Goal: Information Seeking & Learning: Learn about a topic

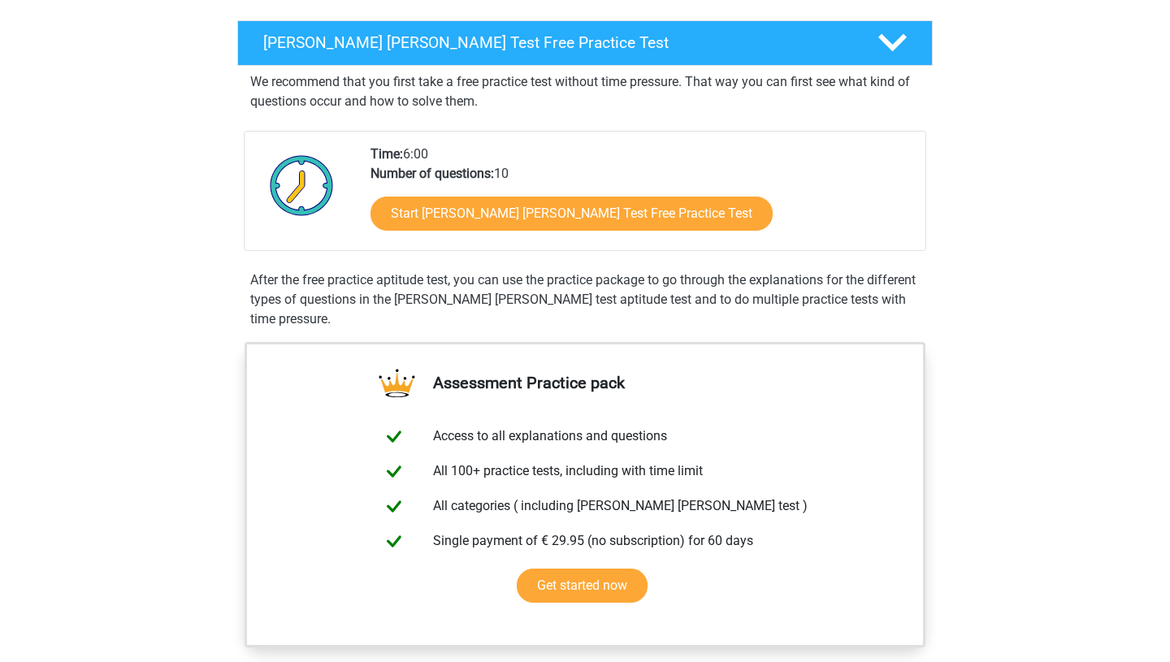
scroll to position [127, 0]
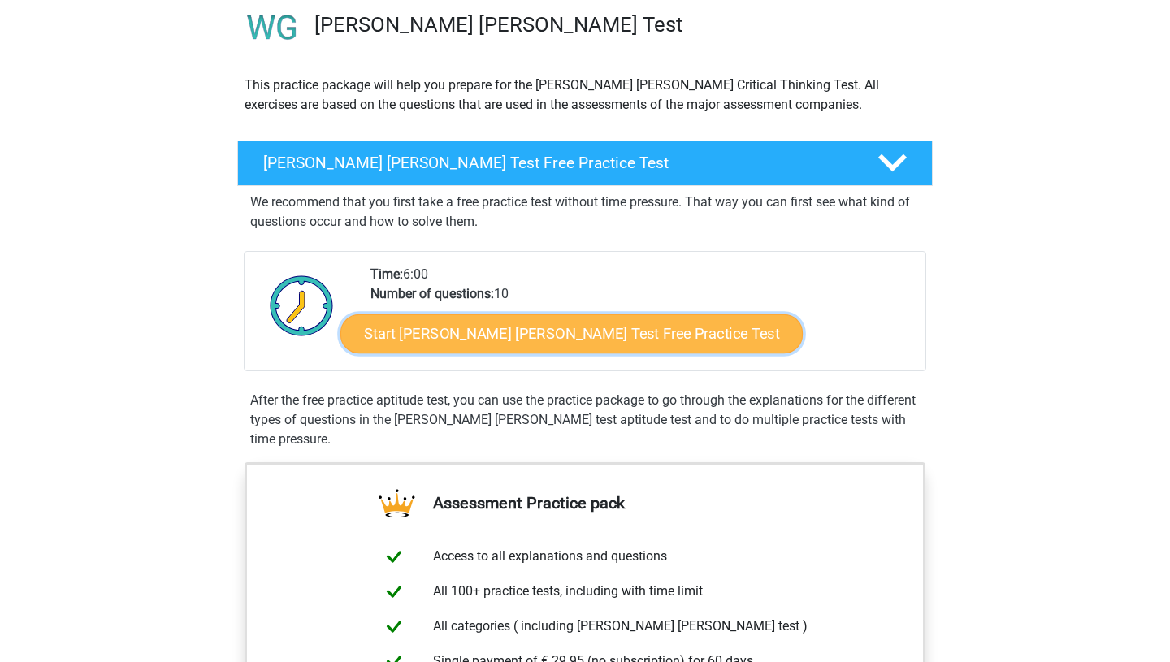
click at [517, 338] on link "Start [PERSON_NAME] [PERSON_NAME] Test Free Practice Test" at bounding box center [572, 334] width 462 height 39
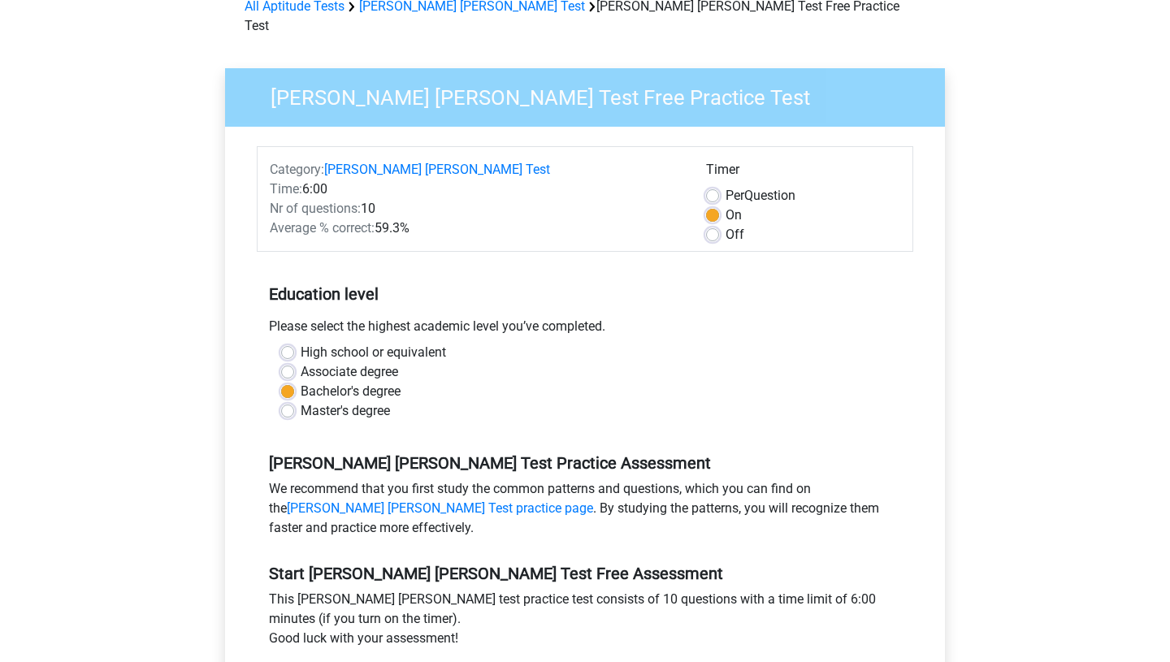
scroll to position [77, 0]
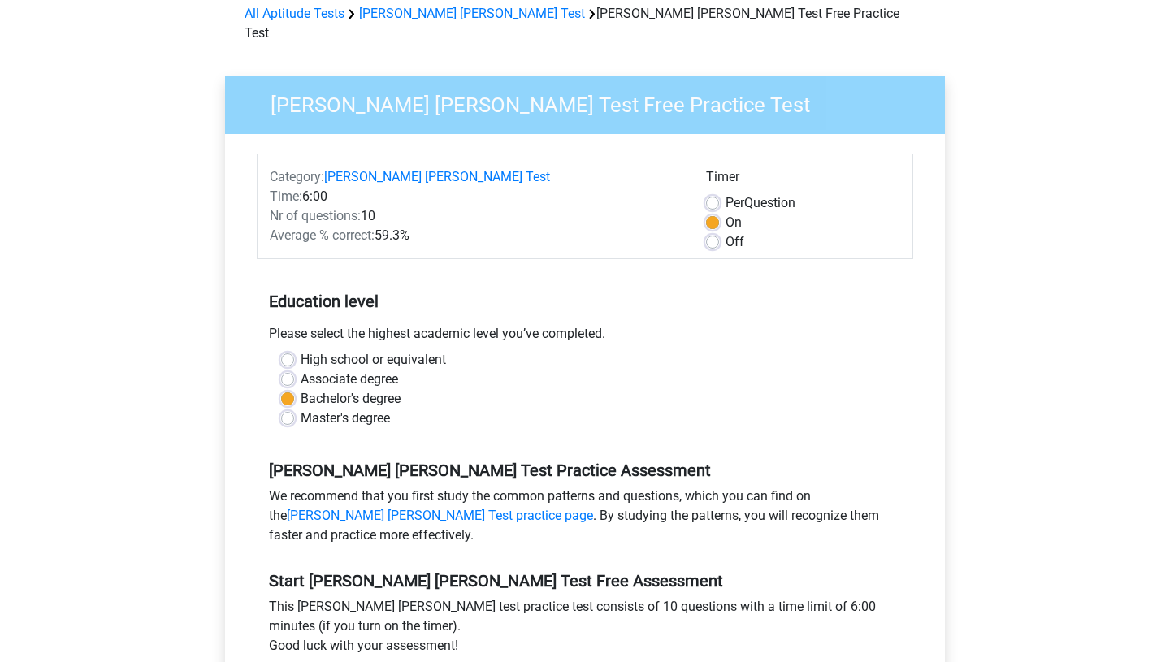
click at [726, 232] on label "Off" at bounding box center [735, 242] width 19 height 20
click at [717, 232] on input "Off" at bounding box center [712, 240] width 13 height 16
radio input "true"
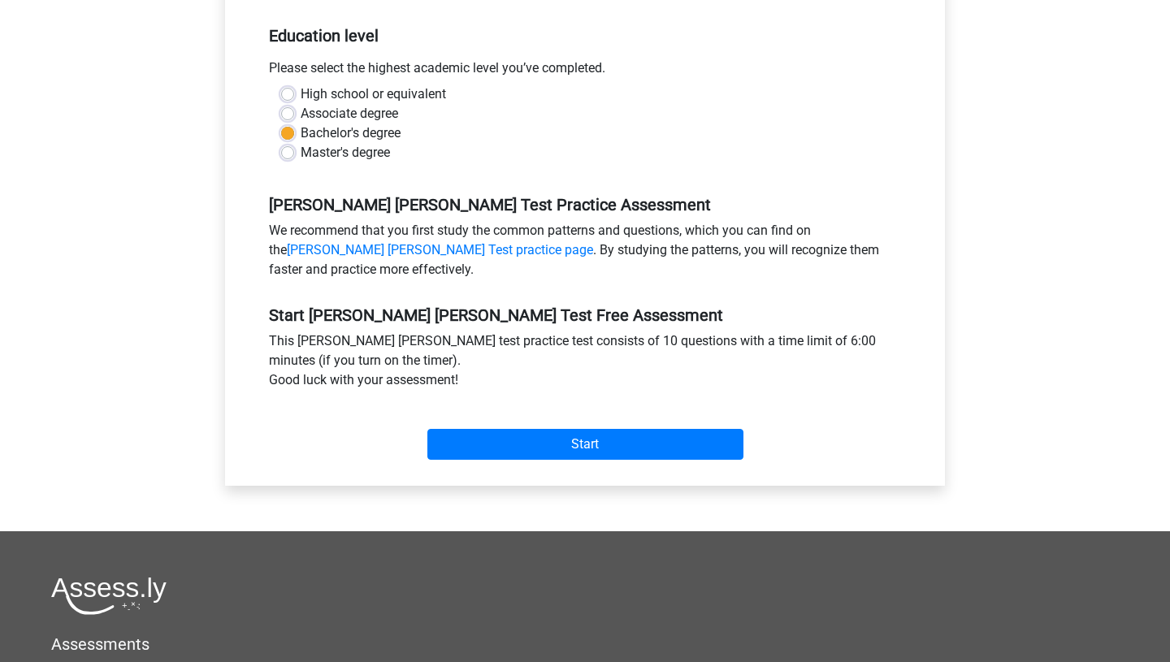
scroll to position [366, 0]
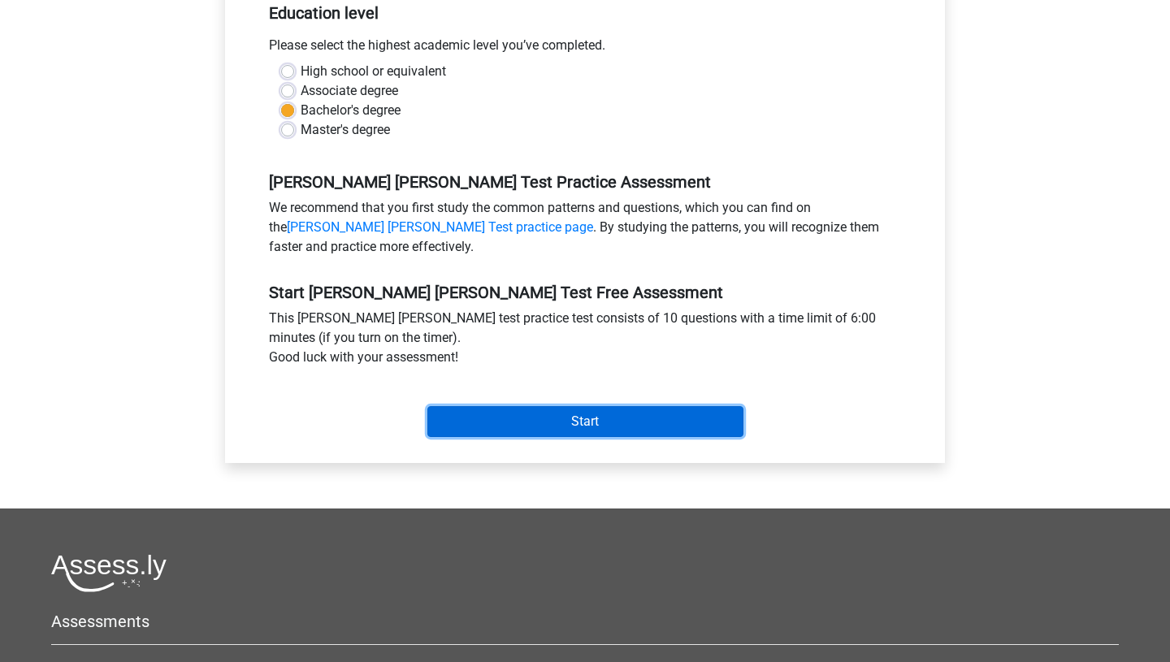
click at [630, 406] on input "Start" at bounding box center [586, 421] width 316 height 31
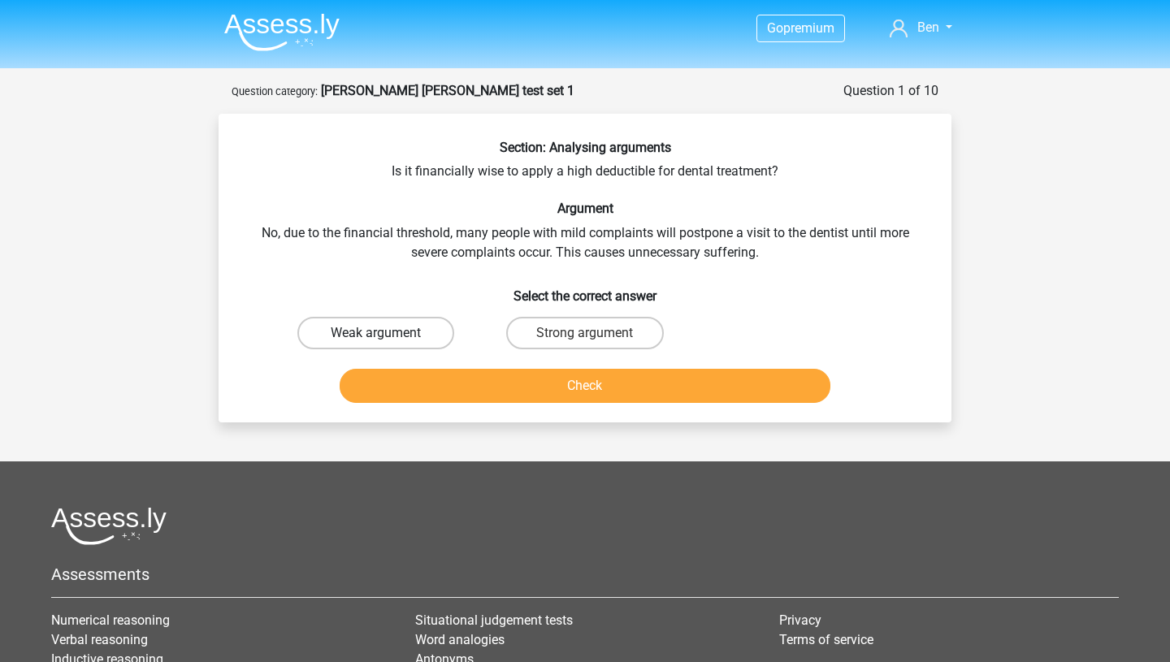
click at [350, 329] on label "Weak argument" at bounding box center [375, 333] width 157 height 33
click at [376, 333] on input "Weak argument" at bounding box center [381, 338] width 11 height 11
radio input "true"
click at [467, 386] on button "Check" at bounding box center [586, 386] width 492 height 34
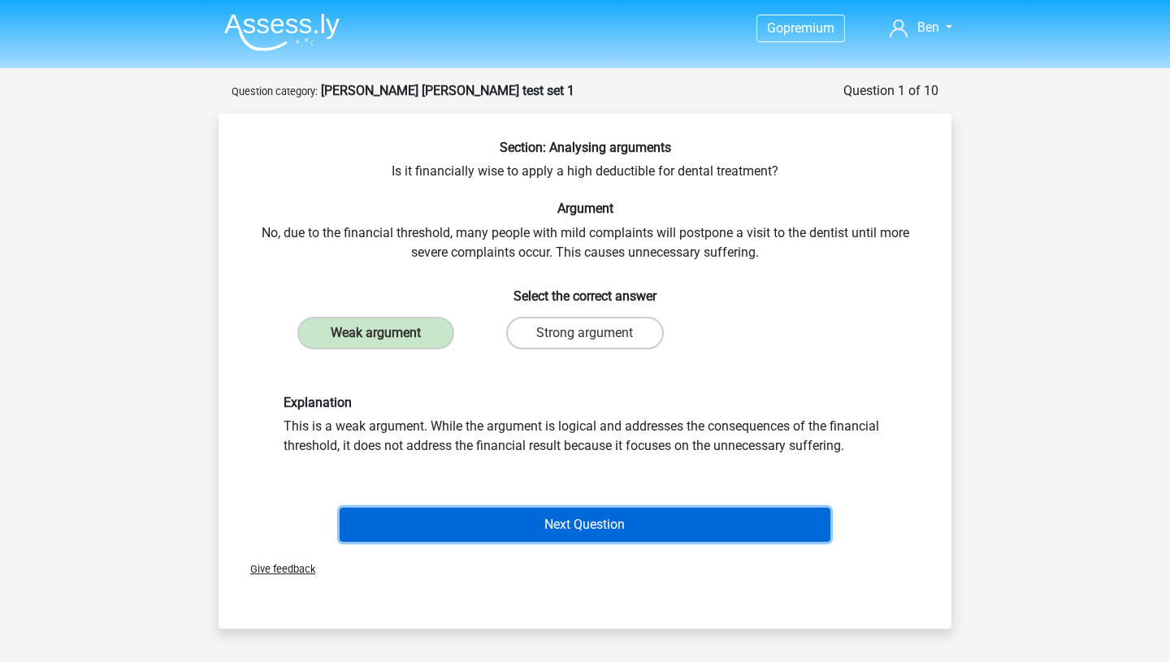
click at [597, 537] on button "Next Question" at bounding box center [586, 525] width 492 height 34
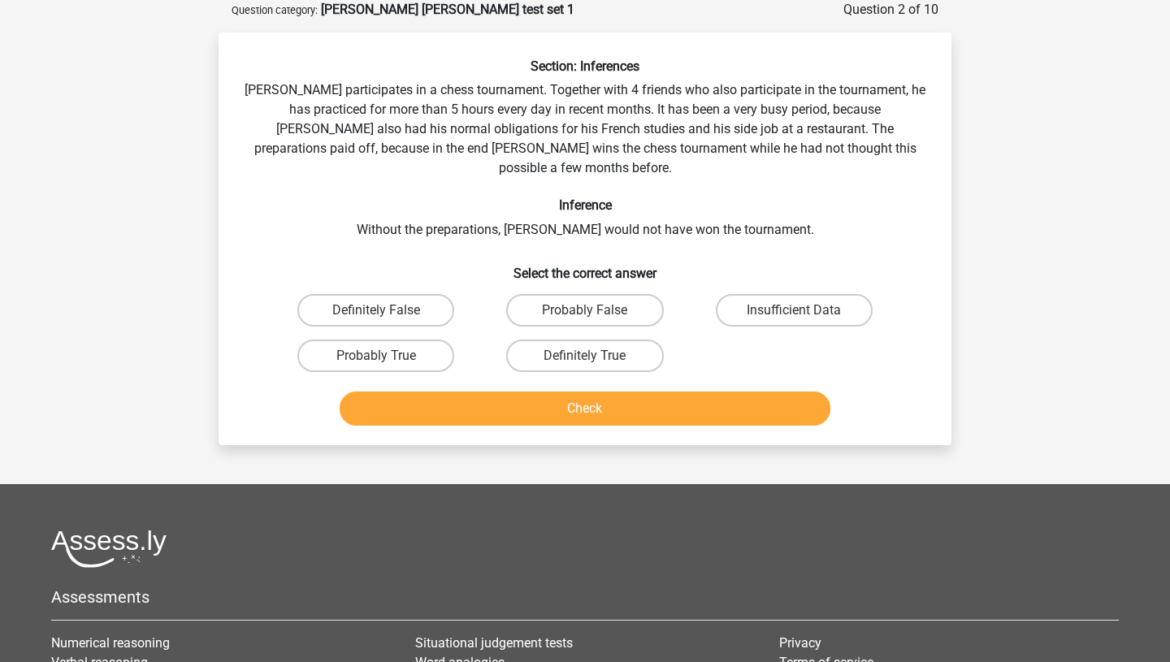
scroll to position [60, 0]
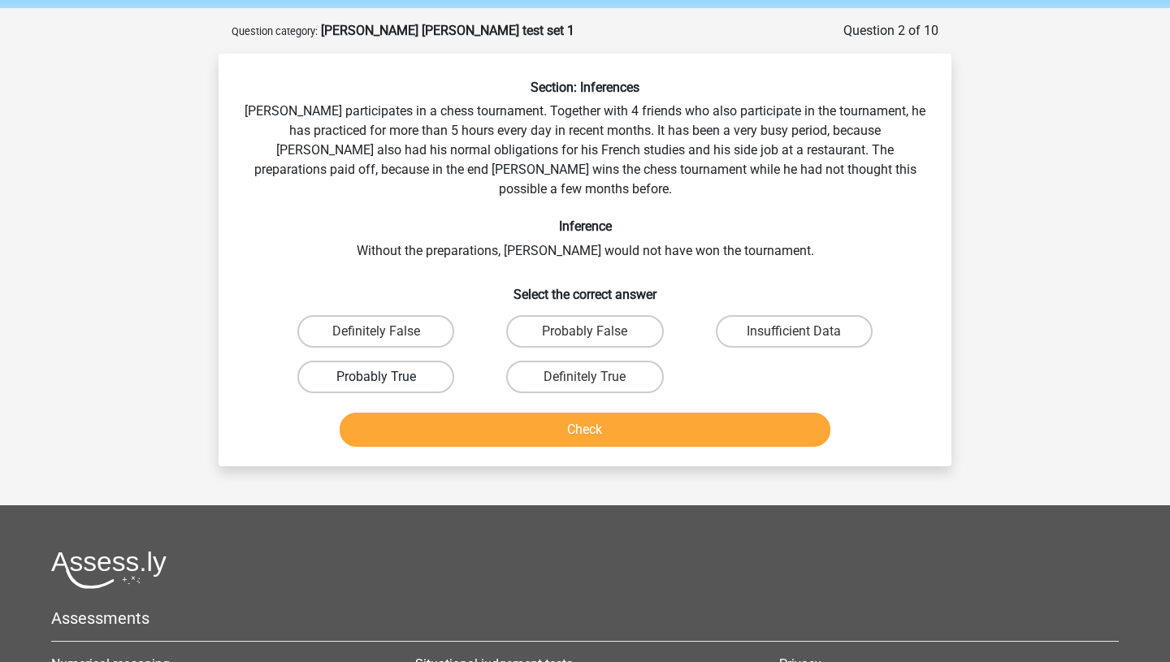
click at [409, 361] on label "Probably True" at bounding box center [375, 377] width 157 height 33
click at [387, 377] on input "Probably True" at bounding box center [381, 382] width 11 height 11
radio input "true"
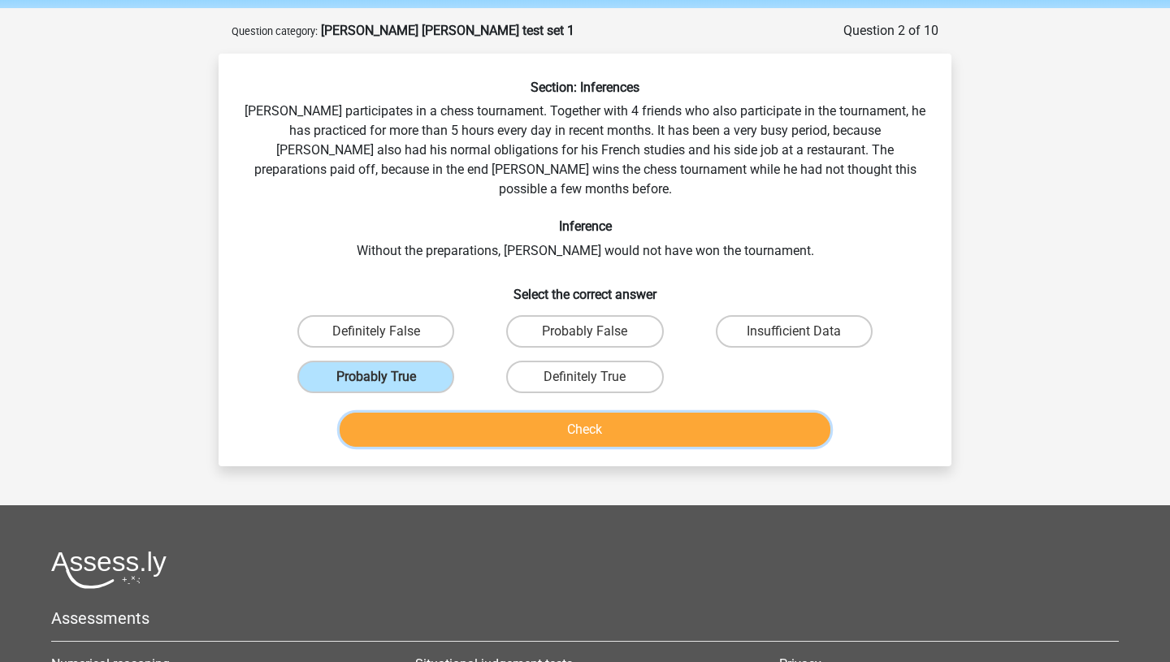
click at [513, 413] on button "Check" at bounding box center [586, 430] width 492 height 34
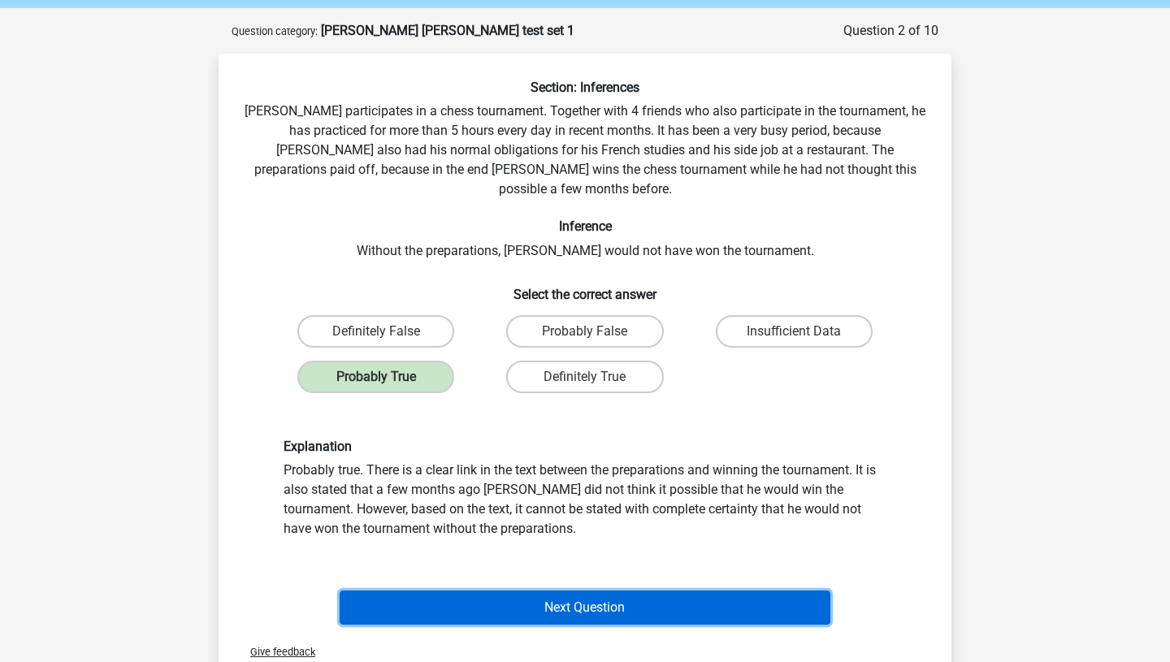
click at [549, 593] on button "Next Question" at bounding box center [586, 608] width 492 height 34
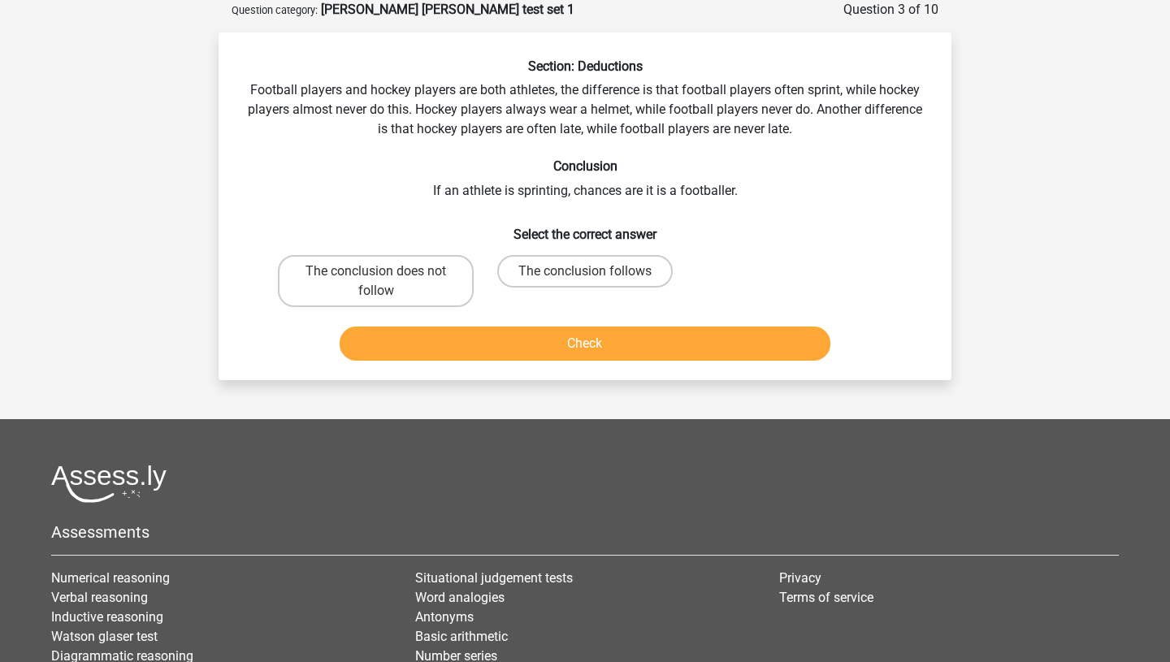
scroll to position [64, 0]
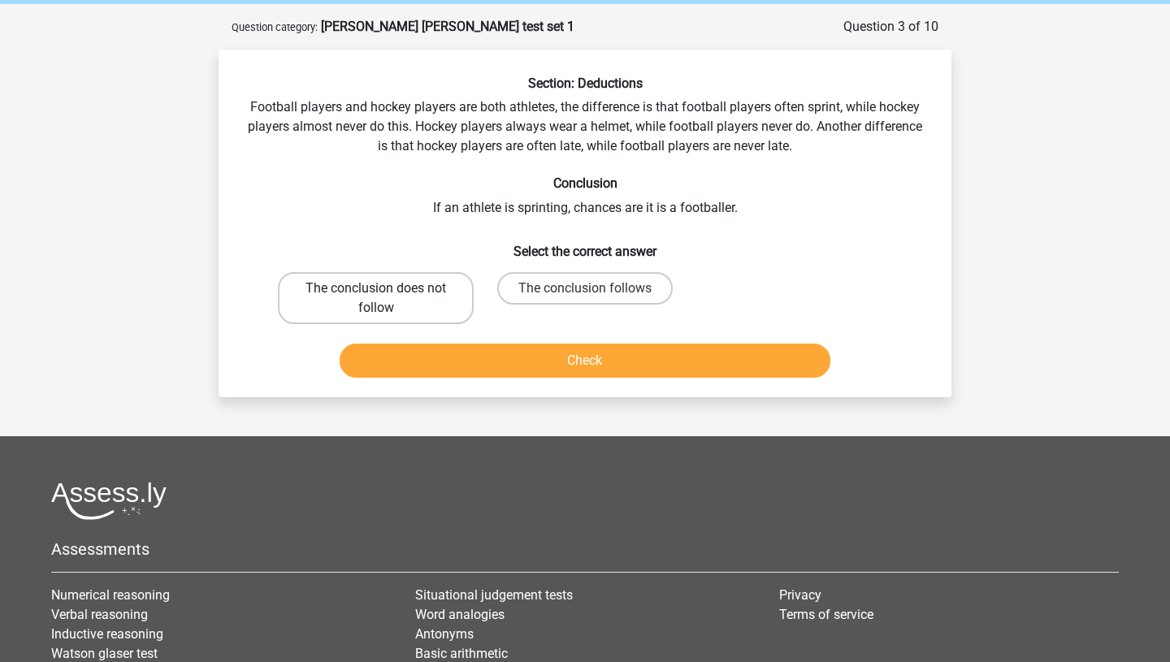
click at [353, 304] on label "The conclusion does not follow" at bounding box center [376, 298] width 196 height 52
click at [376, 299] on input "The conclusion does not follow" at bounding box center [381, 294] width 11 height 11
radio input "true"
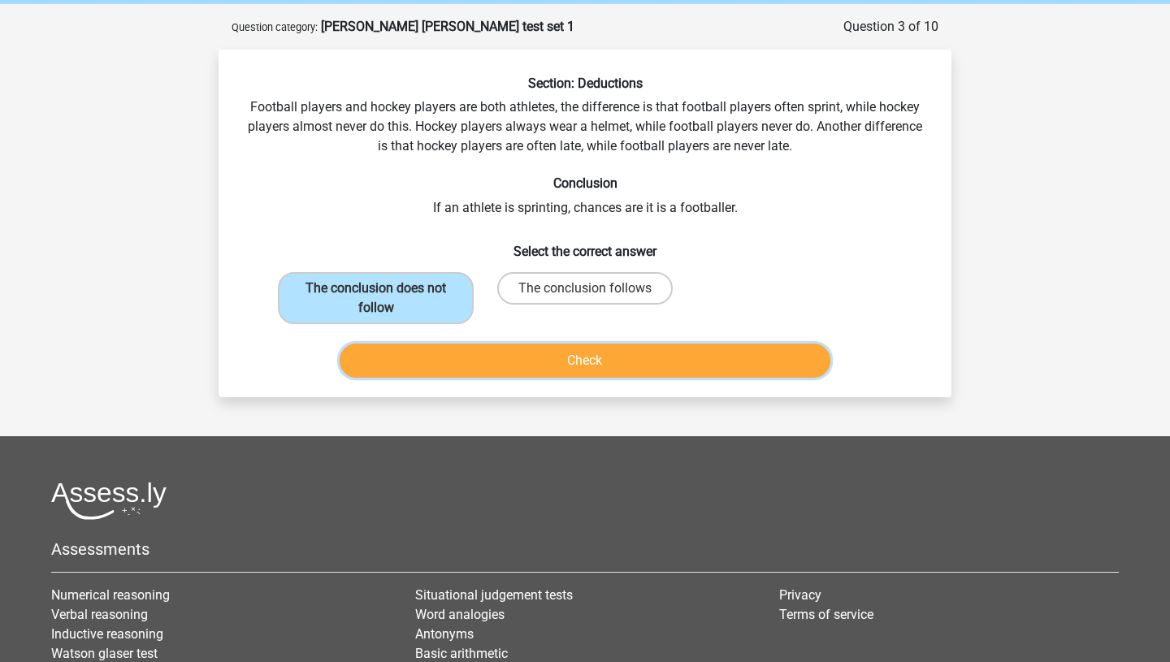
click at [449, 374] on button "Check" at bounding box center [586, 361] width 492 height 34
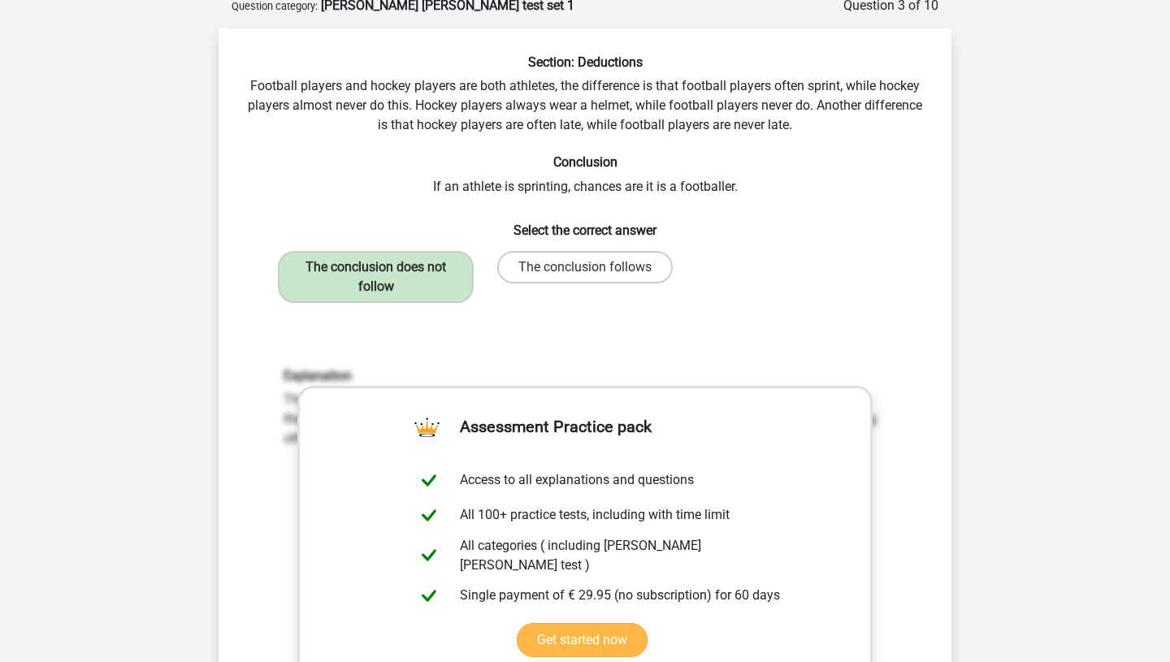
scroll to position [0, 0]
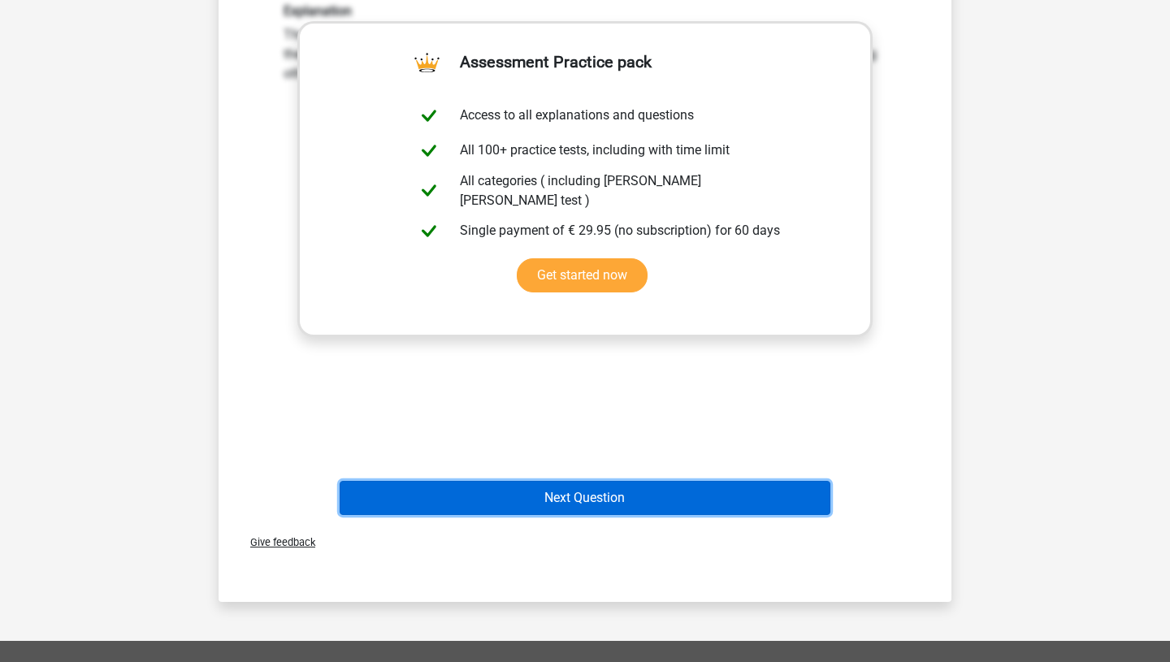
click at [598, 506] on button "Next Question" at bounding box center [586, 498] width 492 height 34
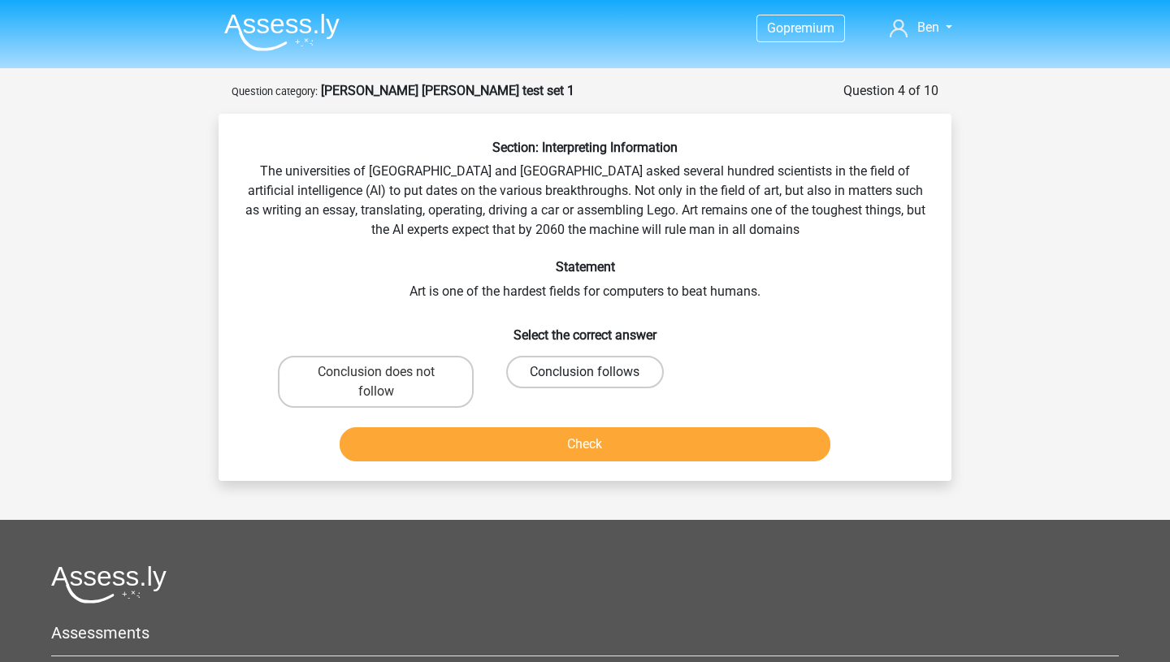
click at [655, 371] on label "Conclusion follows" at bounding box center [584, 372] width 157 height 33
click at [596, 372] on input "Conclusion follows" at bounding box center [590, 377] width 11 height 11
radio input "true"
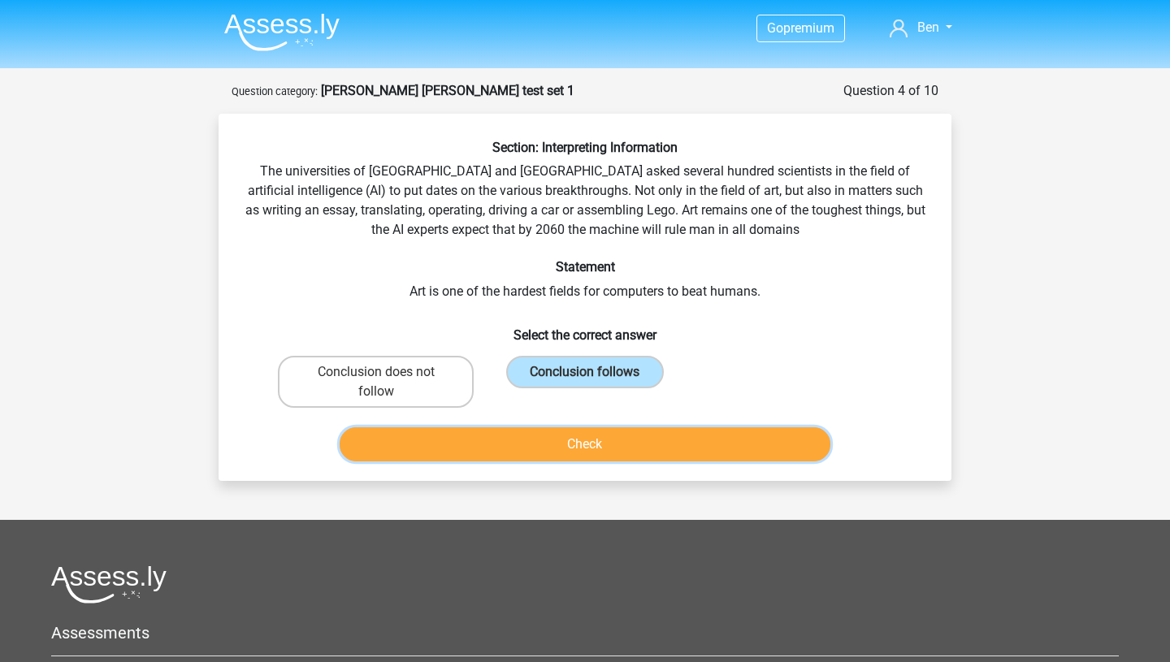
click at [636, 440] on button "Check" at bounding box center [586, 445] width 492 height 34
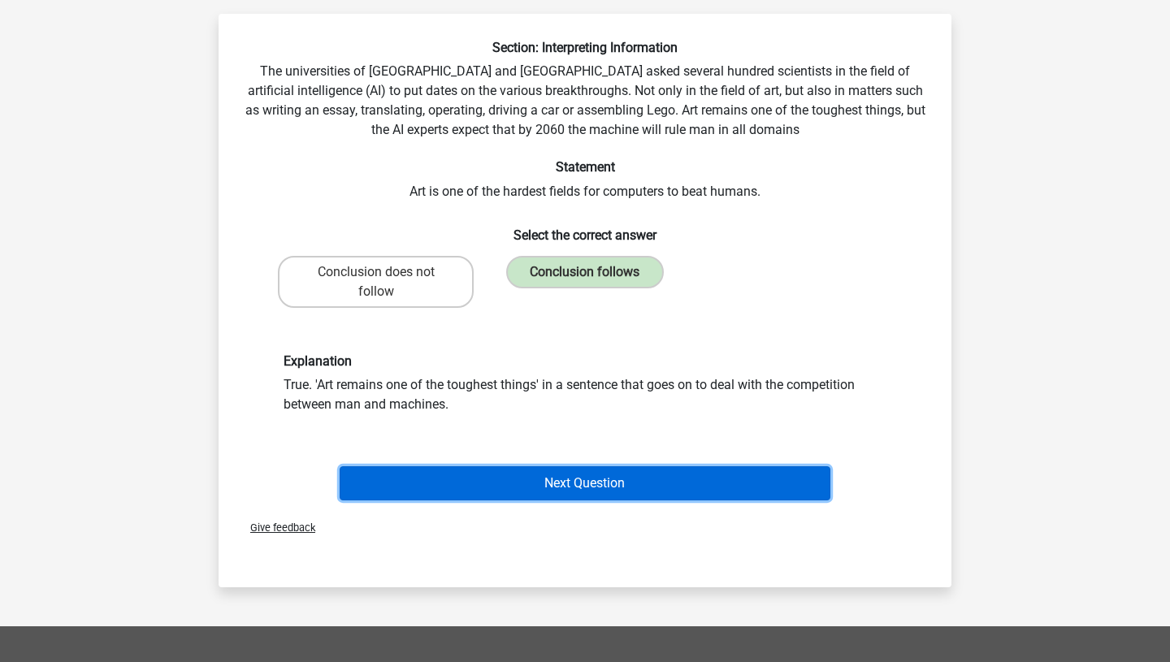
click at [626, 491] on button "Next Question" at bounding box center [586, 484] width 492 height 34
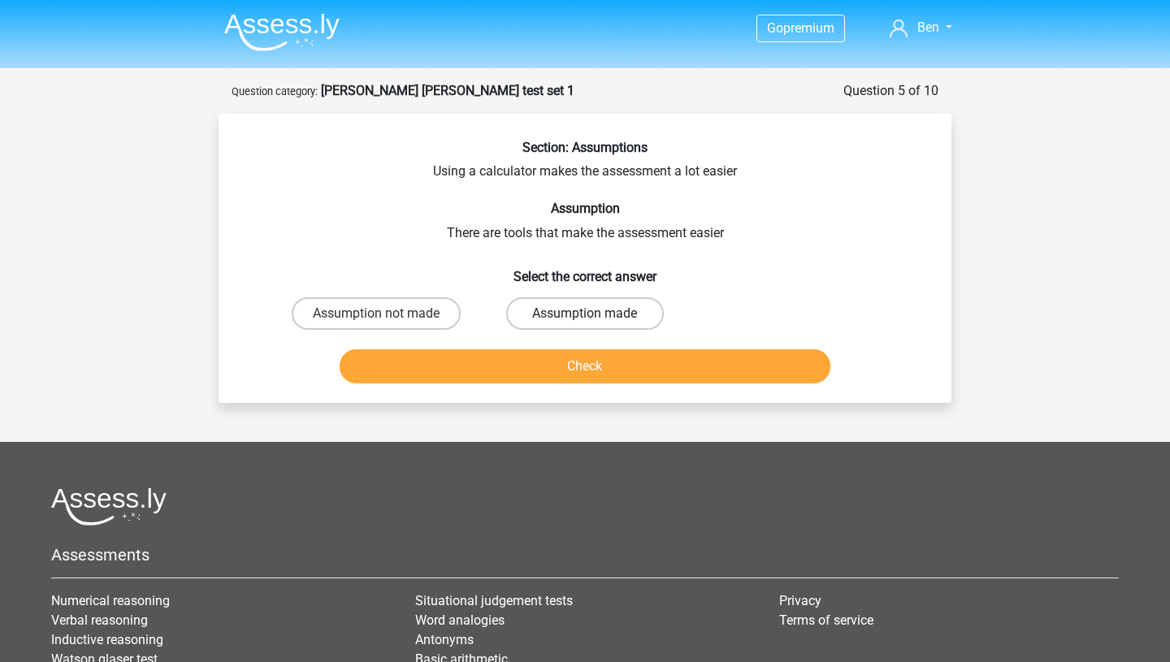
click at [566, 313] on label "Assumption made" at bounding box center [584, 313] width 157 height 33
click at [585, 314] on input "Assumption made" at bounding box center [590, 319] width 11 height 11
radio input "true"
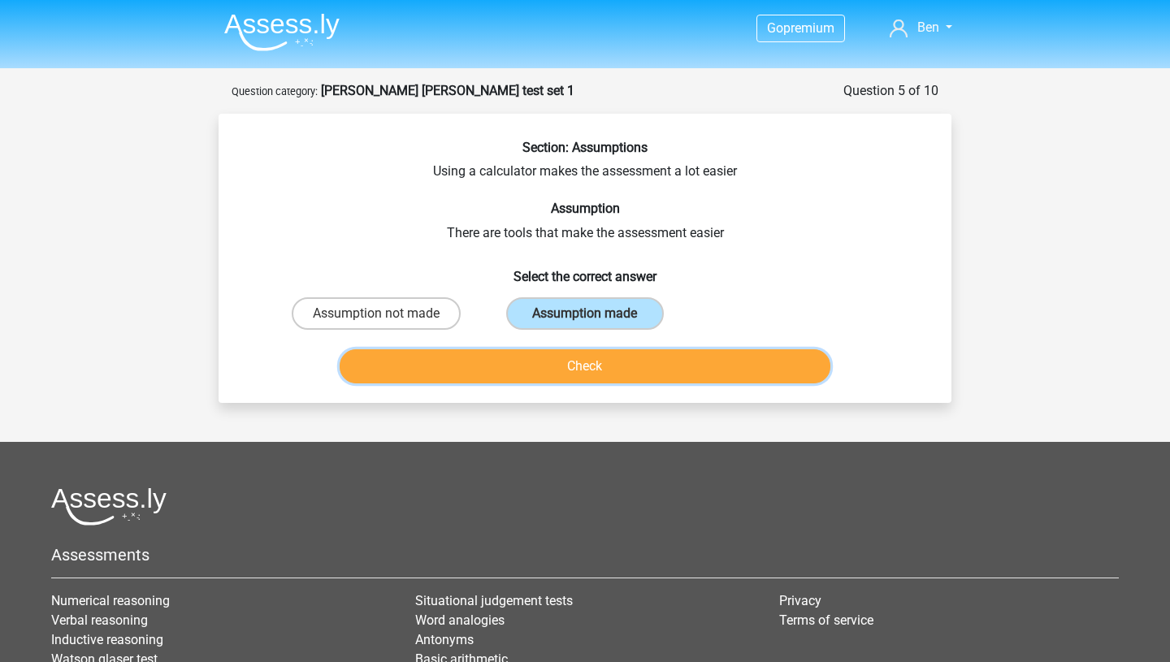
click at [583, 373] on button "Check" at bounding box center [586, 366] width 492 height 34
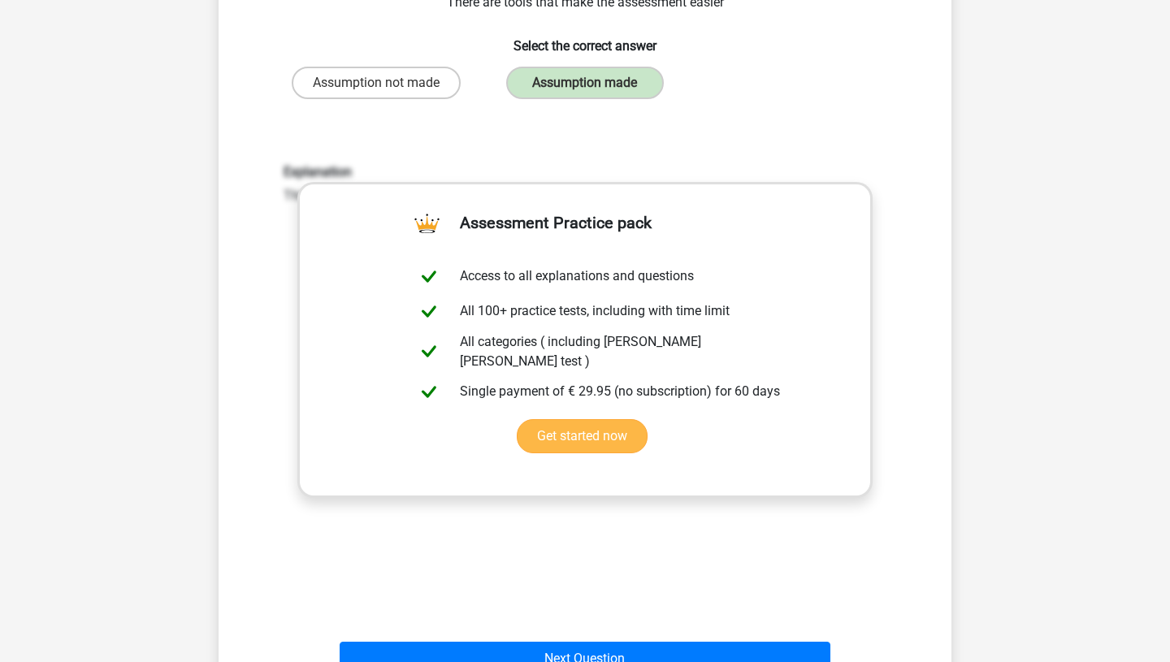
scroll to position [263, 0]
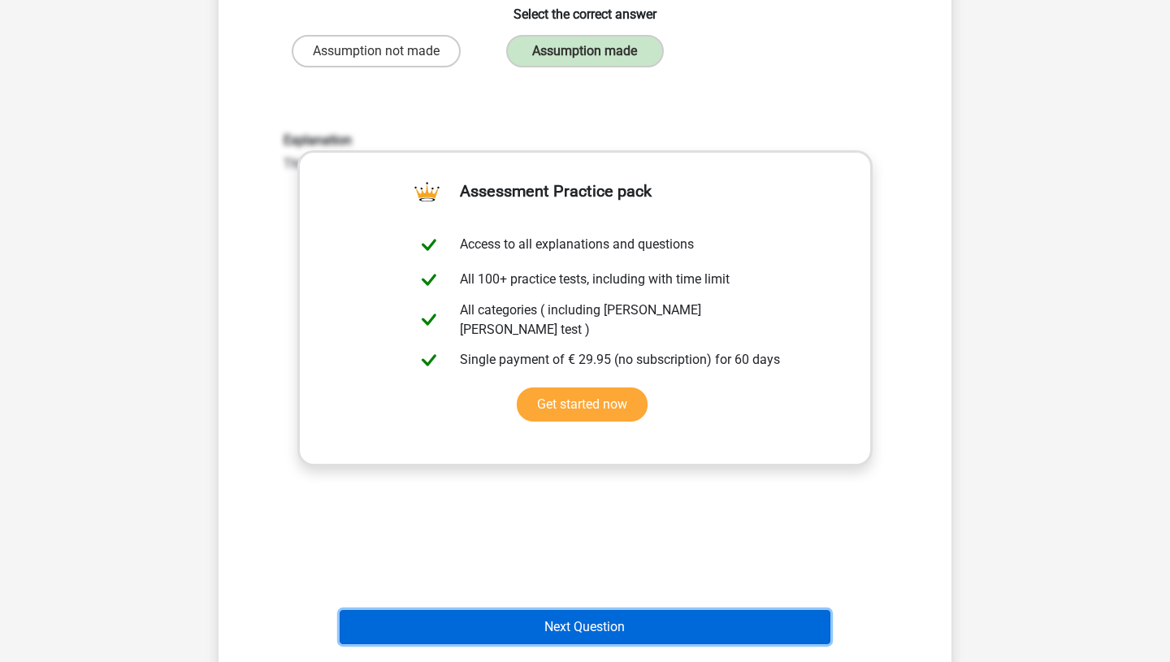
click at [641, 619] on button "Next Question" at bounding box center [586, 627] width 492 height 34
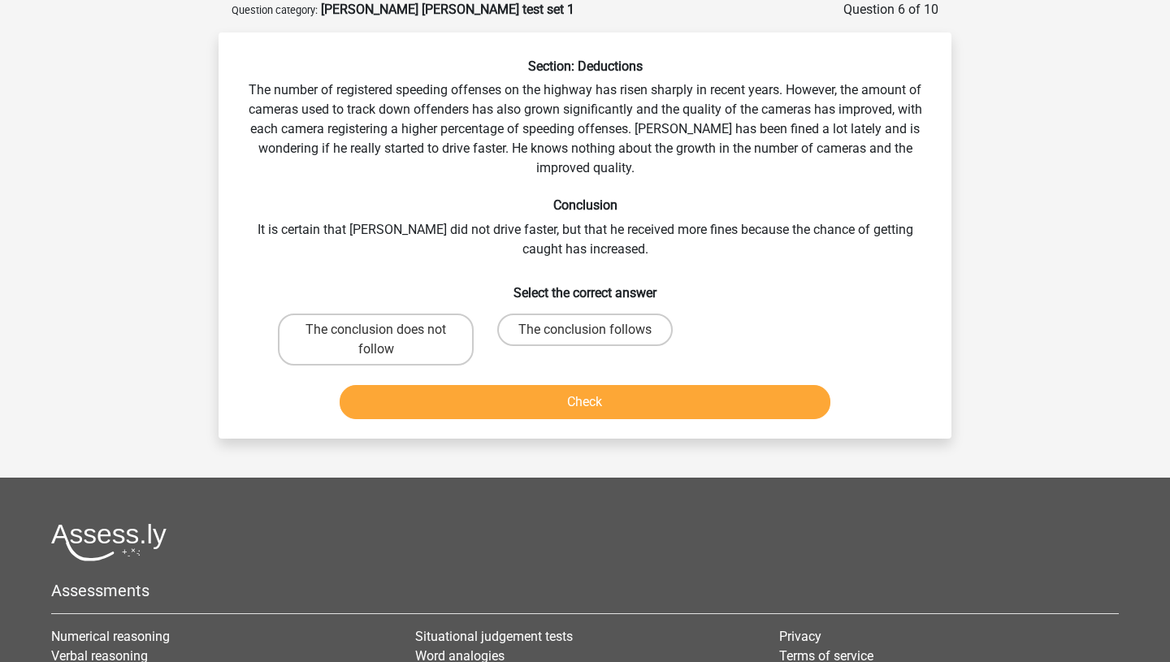
scroll to position [1, 0]
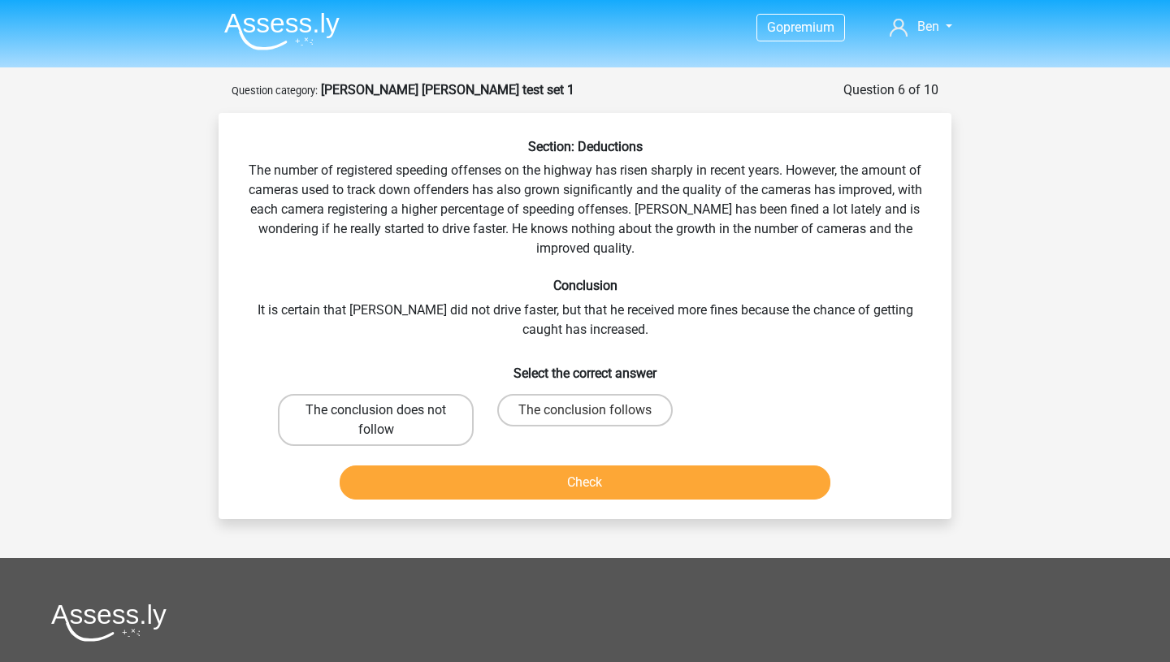
click at [362, 412] on label "The conclusion does not follow" at bounding box center [376, 420] width 196 height 52
click at [376, 412] on input "The conclusion does not follow" at bounding box center [381, 415] width 11 height 11
radio input "true"
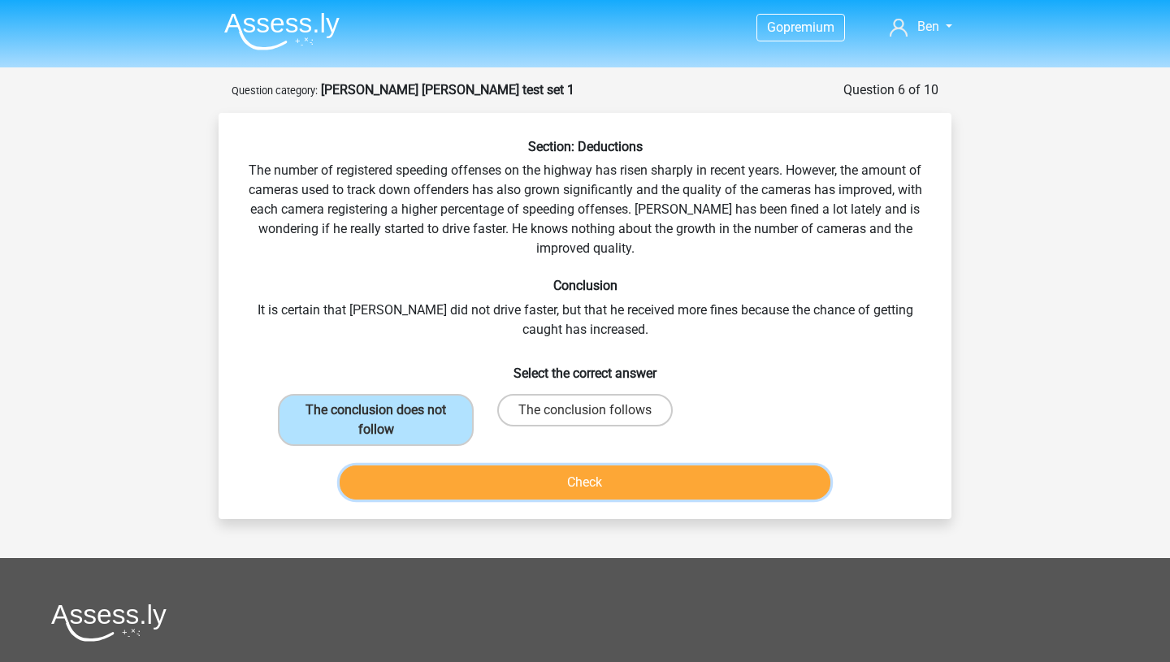
click at [462, 484] on button "Check" at bounding box center [586, 483] width 492 height 34
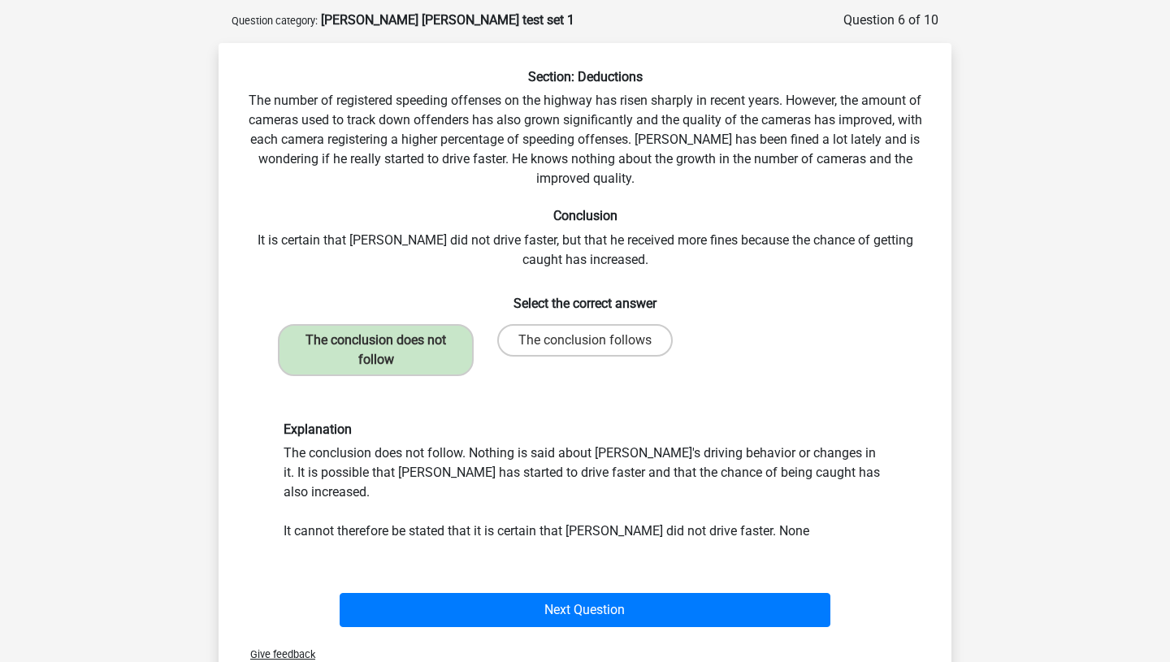
scroll to position [127, 0]
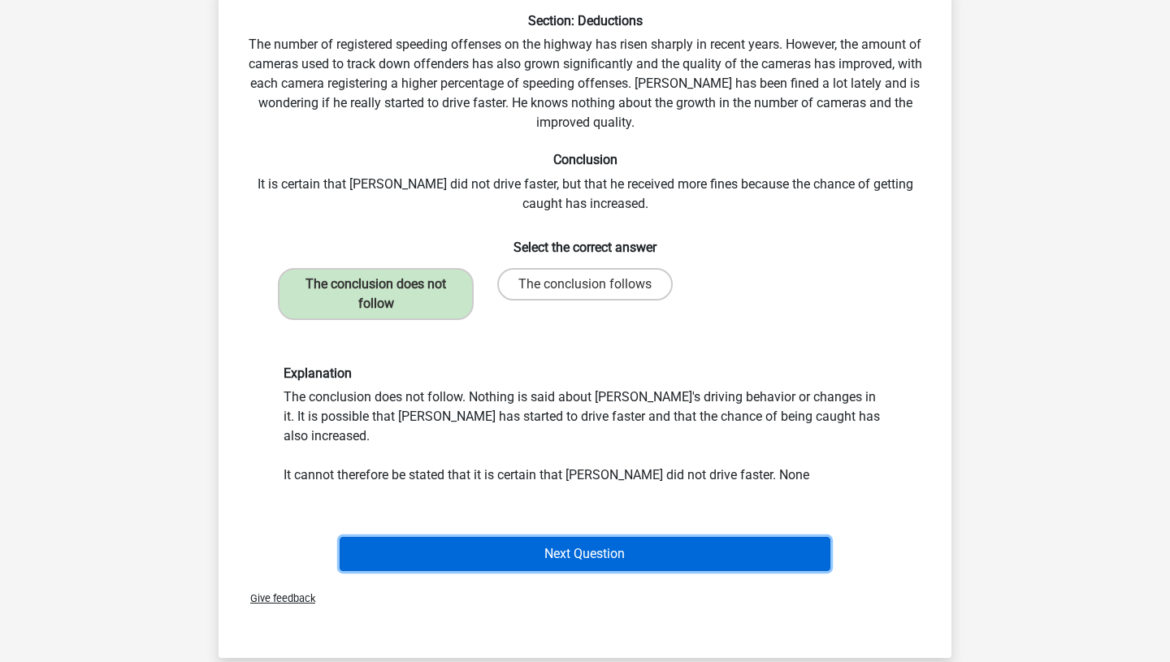
click at [662, 545] on button "Next Question" at bounding box center [586, 554] width 492 height 34
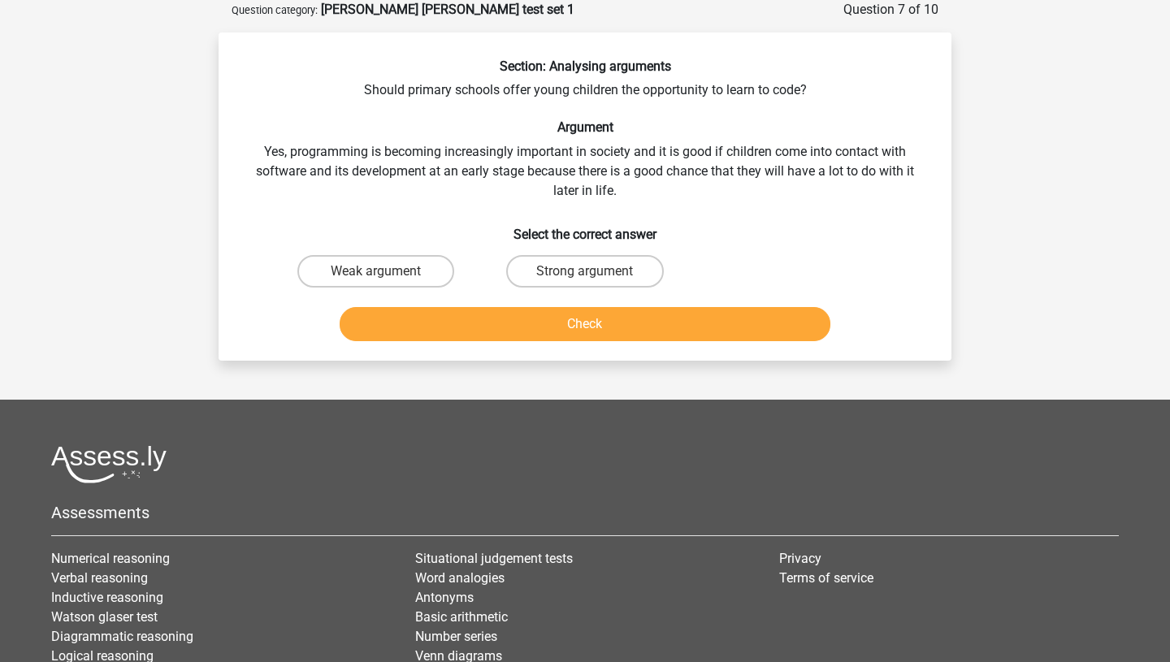
scroll to position [0, 0]
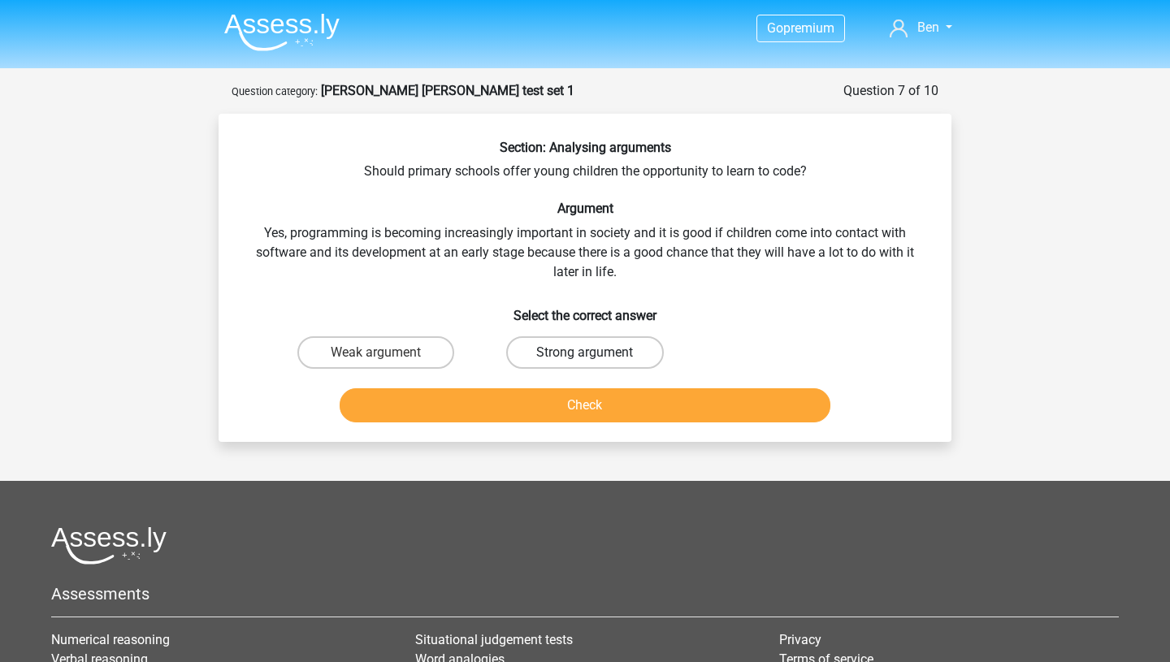
click at [583, 355] on label "Strong argument" at bounding box center [584, 352] width 157 height 33
click at [585, 355] on input "Strong argument" at bounding box center [590, 358] width 11 height 11
radio input "true"
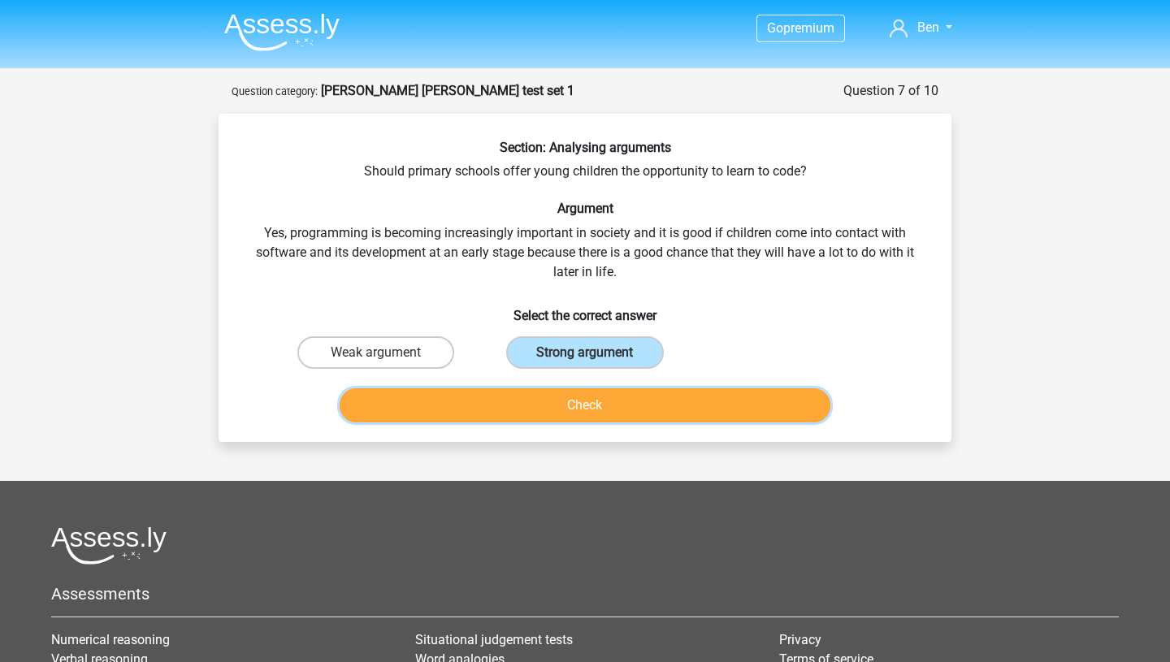
click at [597, 414] on button "Check" at bounding box center [586, 406] width 492 height 34
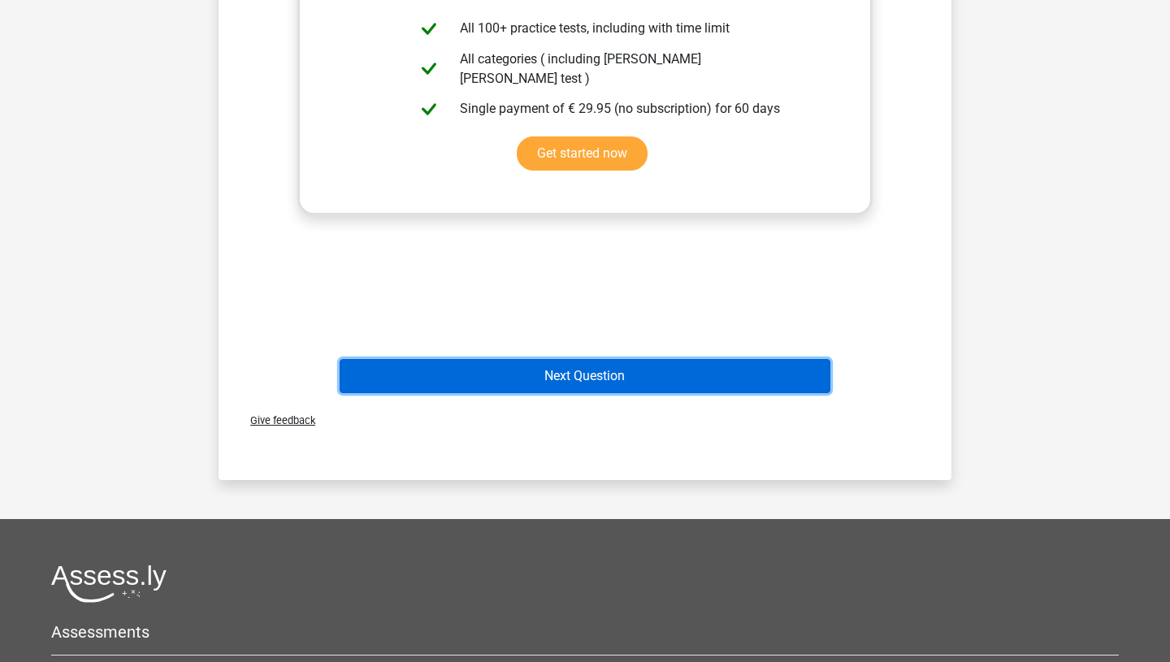
click at [583, 377] on button "Next Question" at bounding box center [586, 376] width 492 height 34
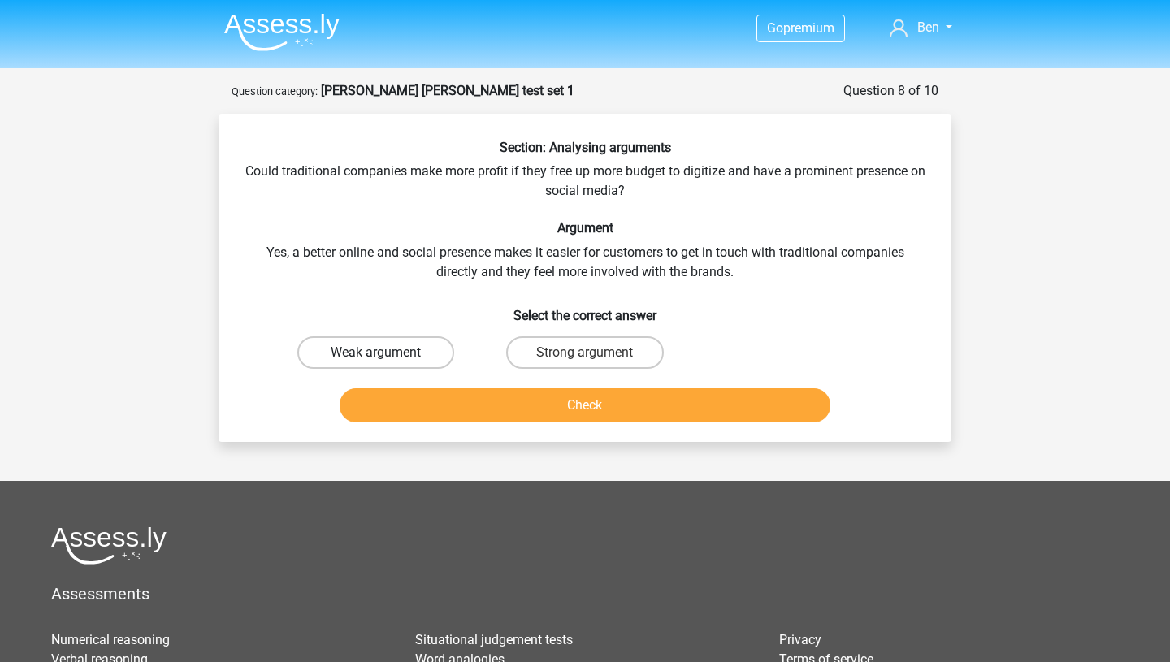
click at [420, 341] on label "Weak argument" at bounding box center [375, 352] width 157 height 33
click at [387, 353] on input "Weak argument" at bounding box center [381, 358] width 11 height 11
radio input "true"
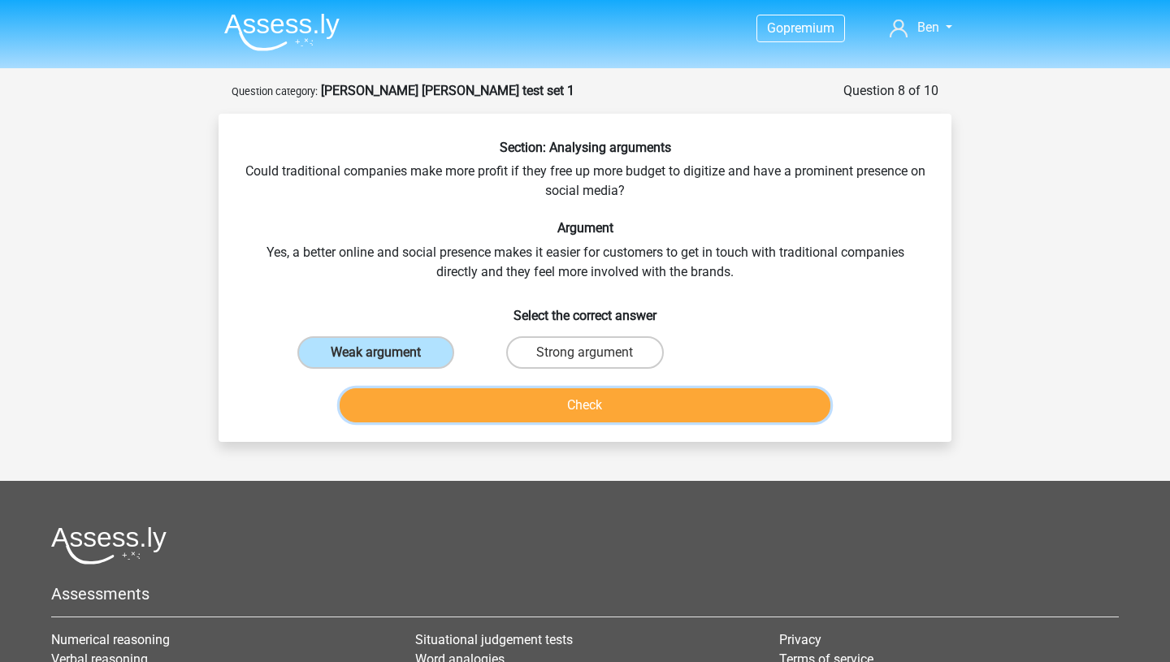
click at [490, 412] on button "Check" at bounding box center [586, 406] width 492 height 34
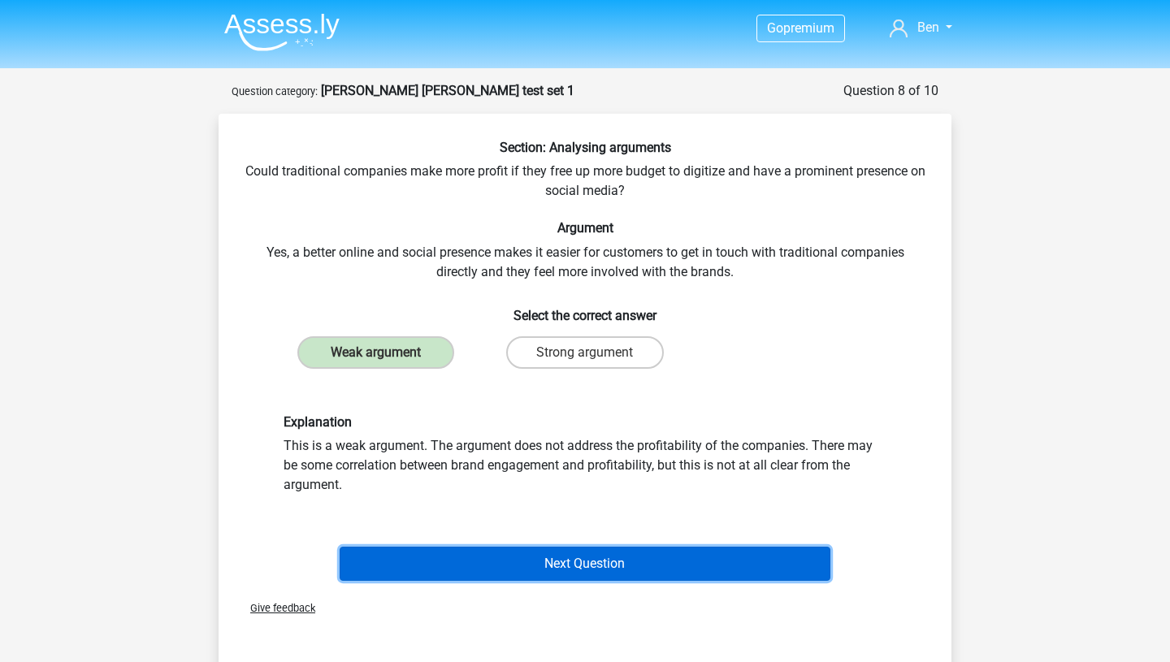
click at [742, 563] on button "Next Question" at bounding box center [586, 564] width 492 height 34
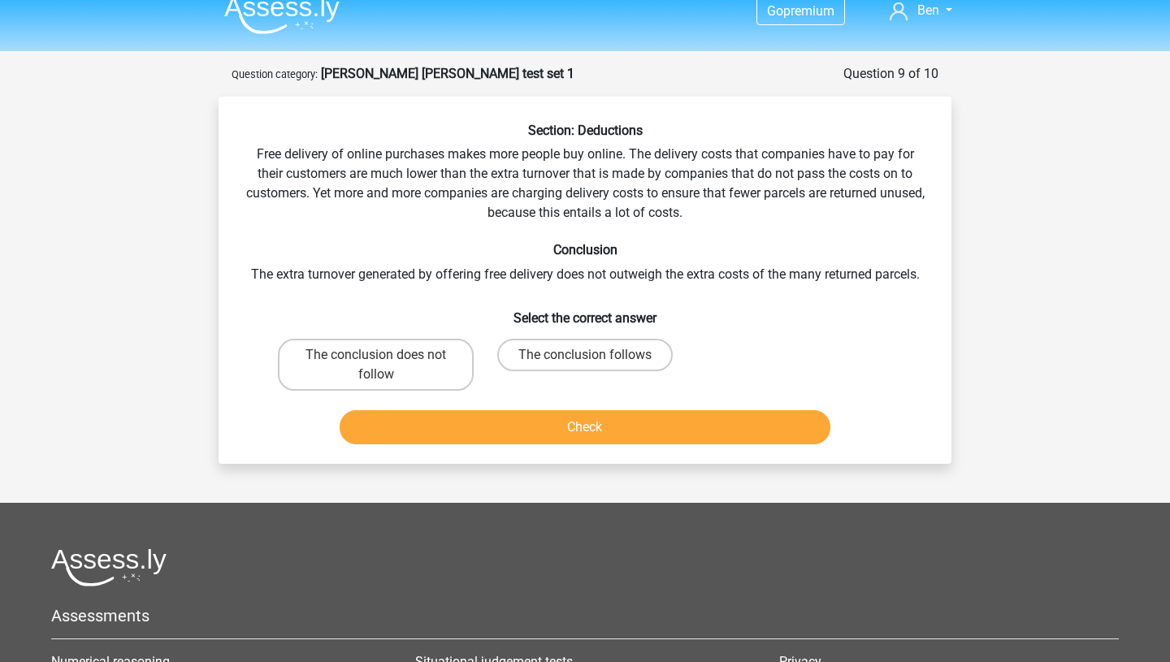
scroll to position [2, 0]
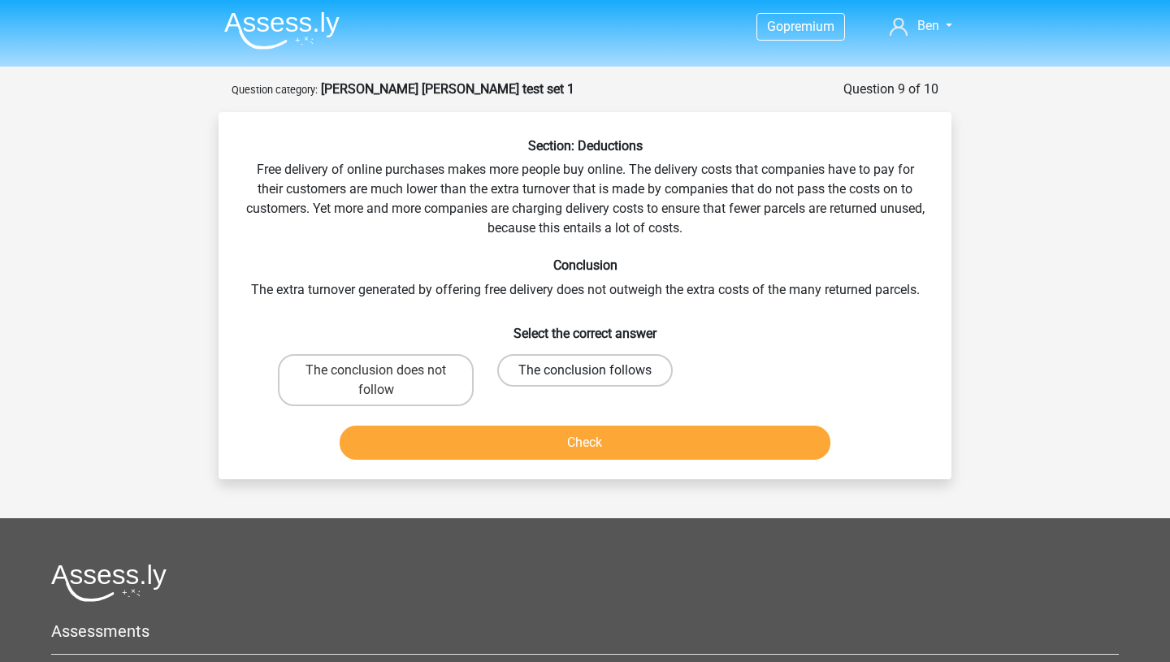
click at [604, 367] on label "The conclusion follows" at bounding box center [585, 370] width 176 height 33
click at [596, 371] on input "The conclusion follows" at bounding box center [590, 376] width 11 height 11
radio input "true"
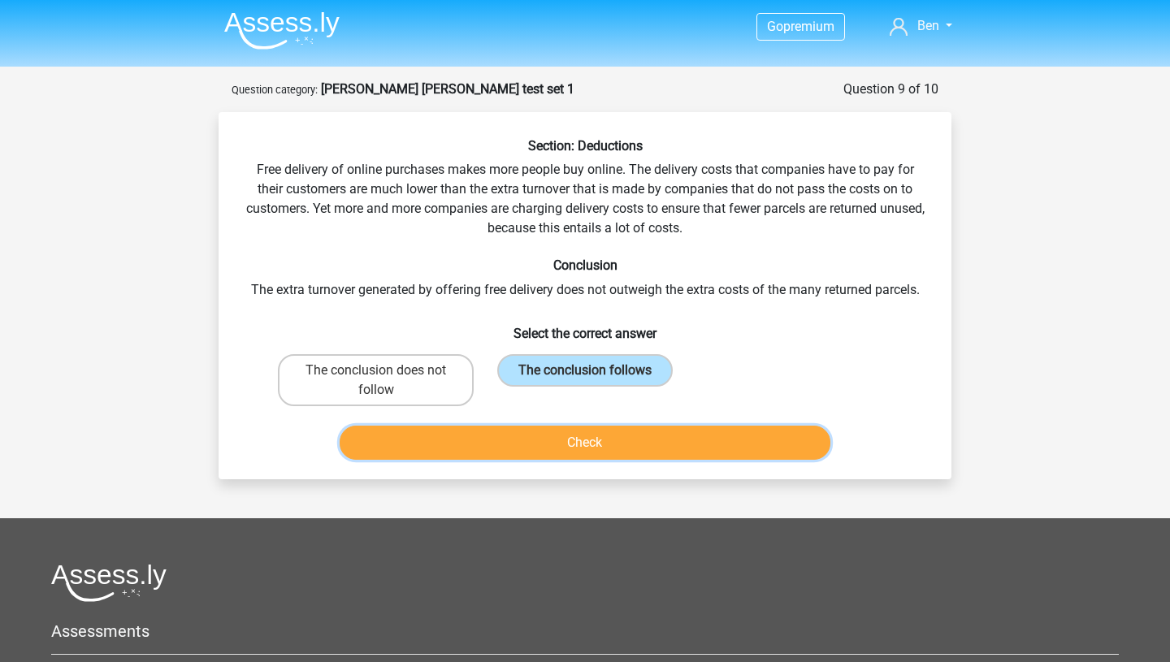
click at [629, 436] on button "Check" at bounding box center [586, 443] width 492 height 34
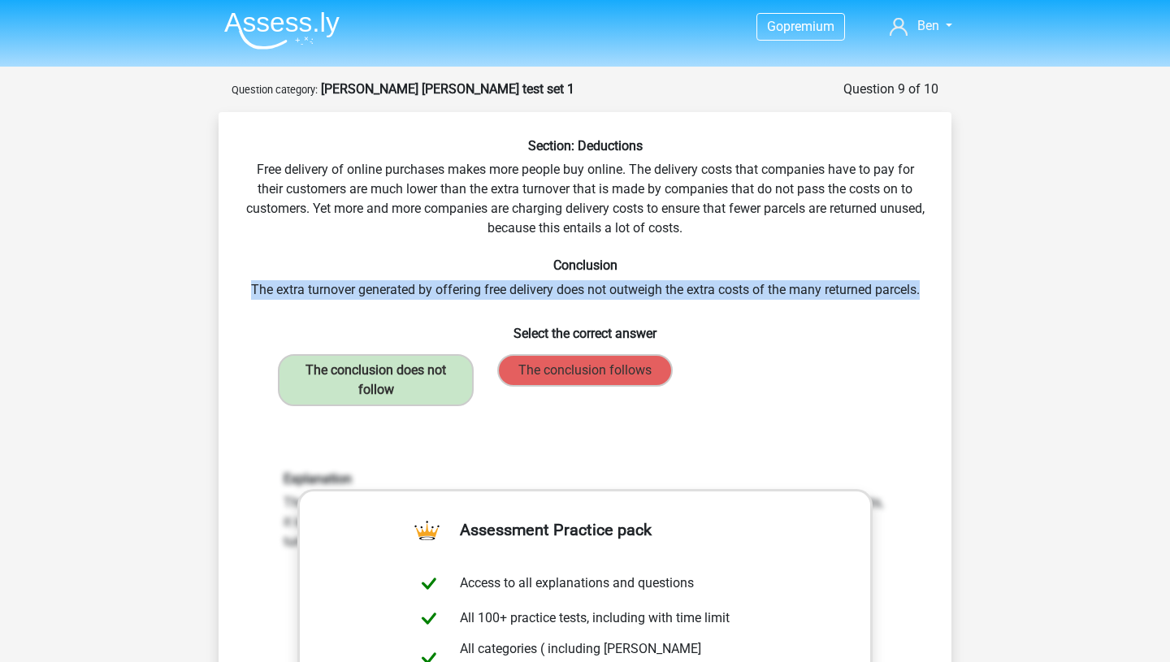
drag, startPoint x: 245, startPoint y: 291, endPoint x: 1163, endPoint y: 287, distance: 917.6
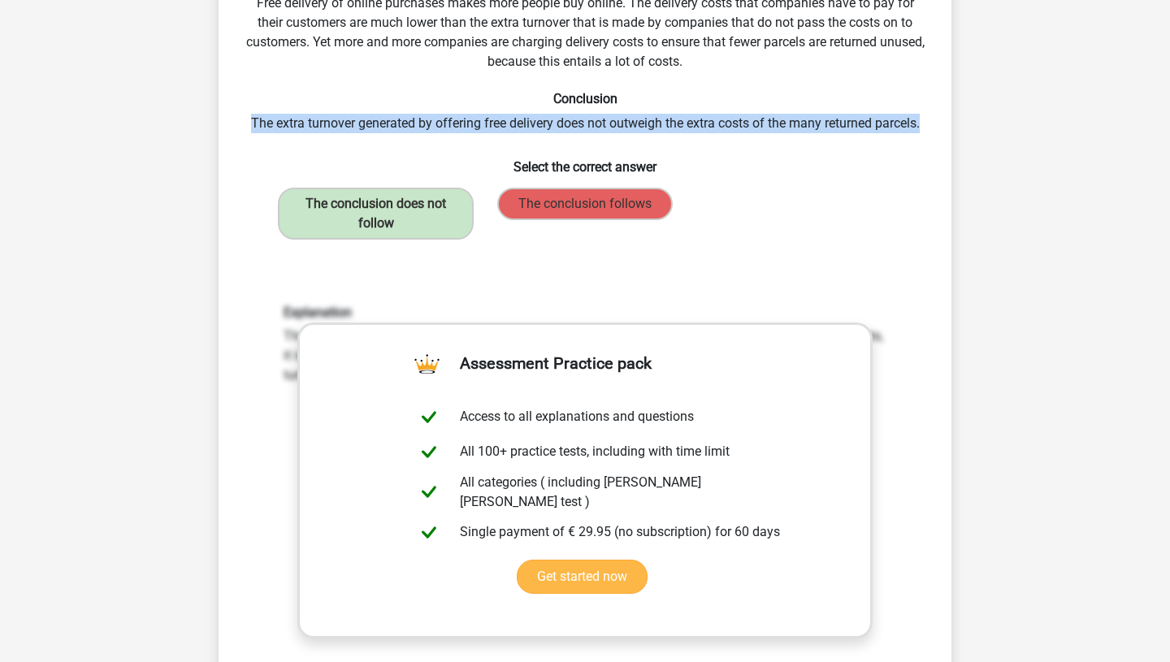
scroll to position [743, 0]
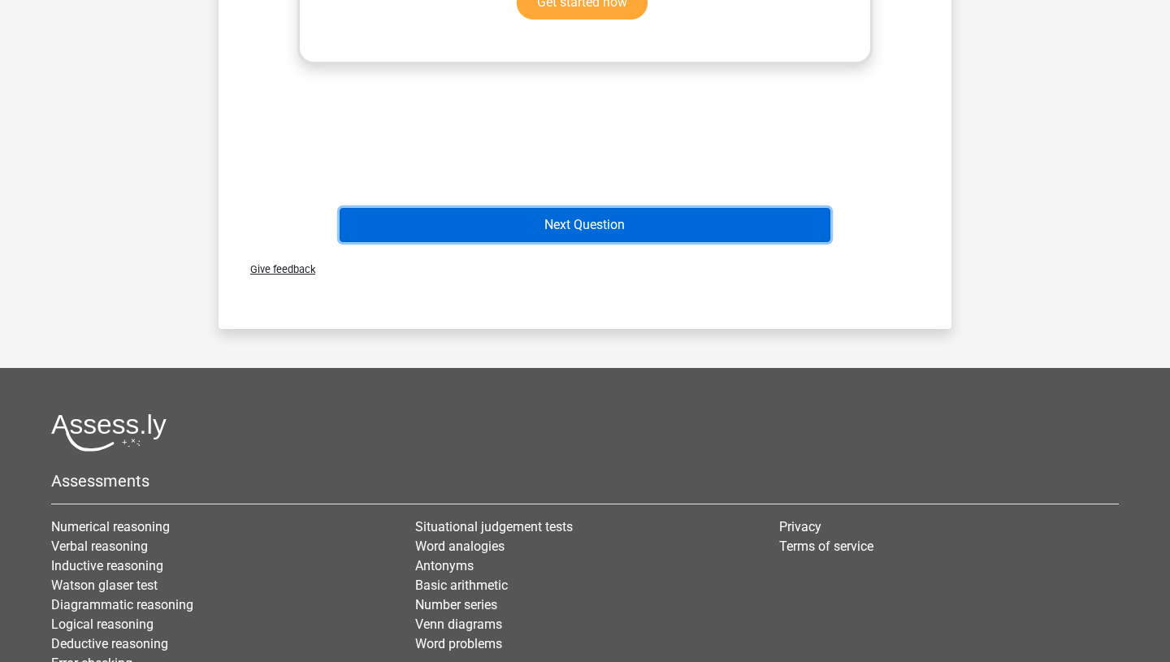
click at [660, 235] on button "Next Question" at bounding box center [586, 225] width 492 height 34
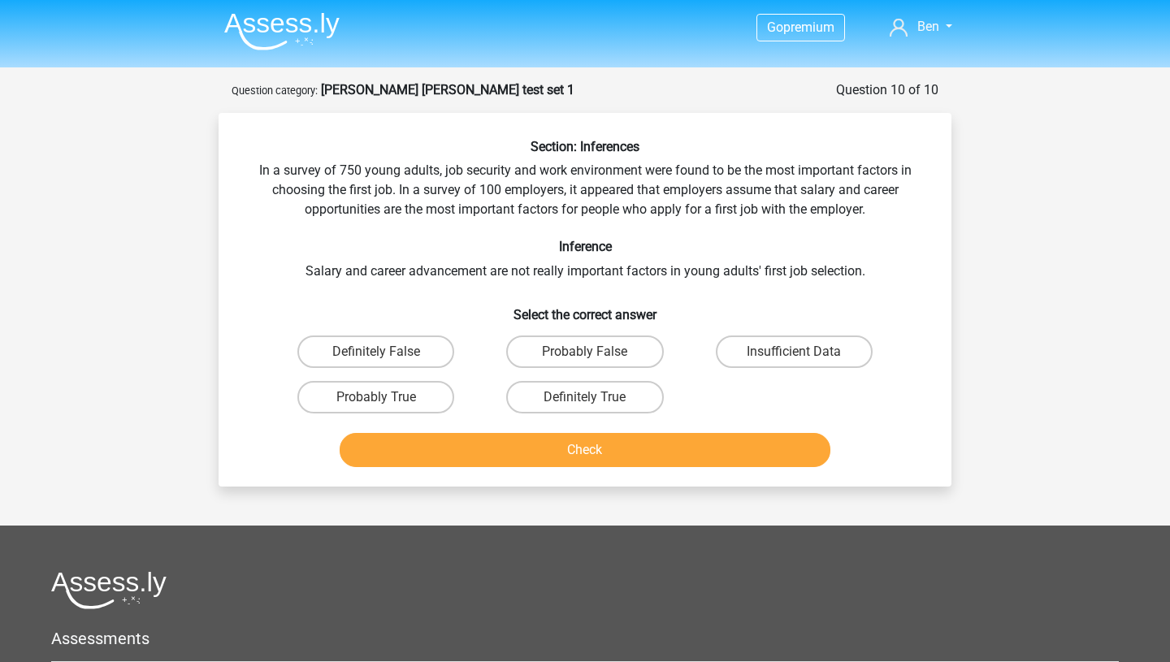
scroll to position [0, 0]
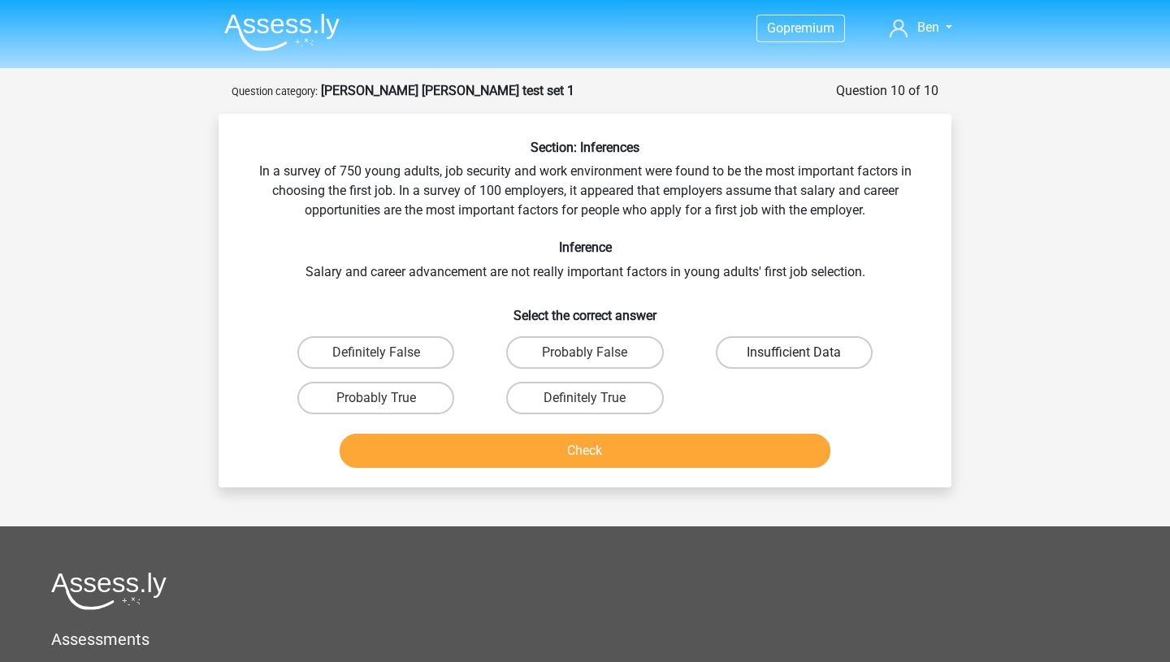
click at [832, 359] on label "Insufficient Data" at bounding box center [794, 352] width 157 height 33
click at [805, 359] on input "Insufficient Data" at bounding box center [799, 358] width 11 height 11
radio input "true"
click at [626, 360] on label "Probably False" at bounding box center [584, 352] width 157 height 33
click at [596, 360] on input "Probably False" at bounding box center [590, 358] width 11 height 11
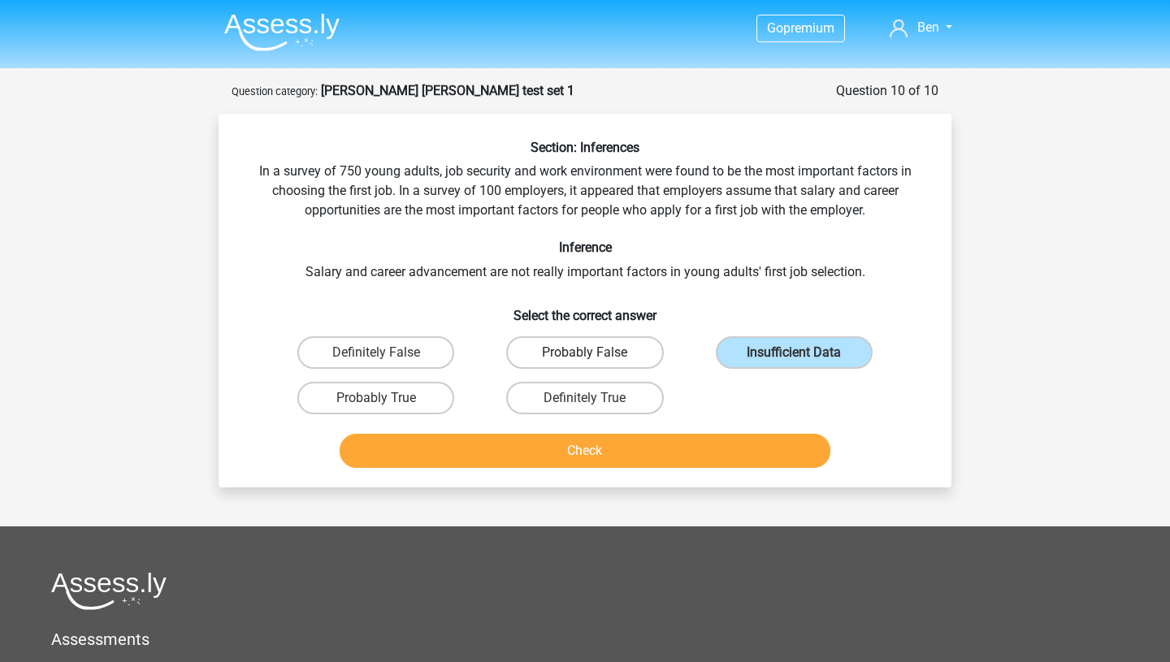
radio input "true"
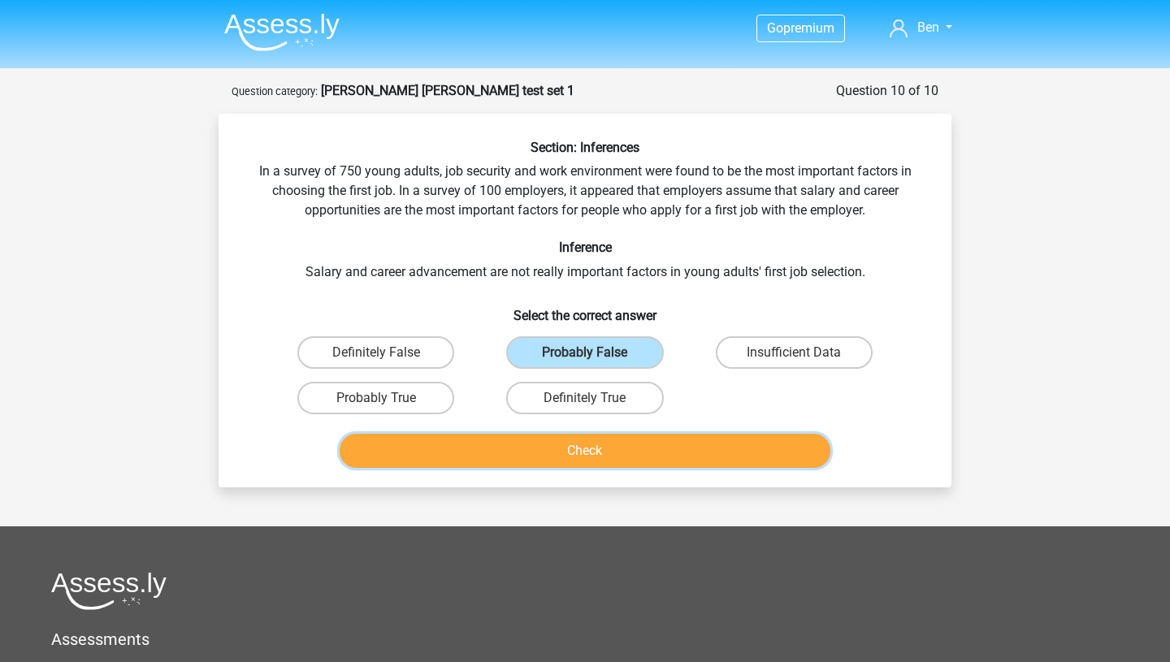
click at [660, 445] on button "Check" at bounding box center [586, 451] width 492 height 34
